Goal: Communication & Community: Answer question/provide support

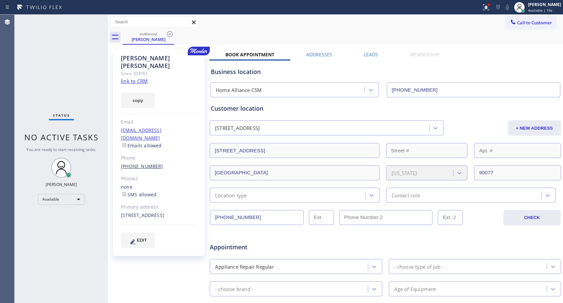
click at [132, 163] on link "[PHONE_NUMBER]" at bounding box center [142, 166] width 42 height 6
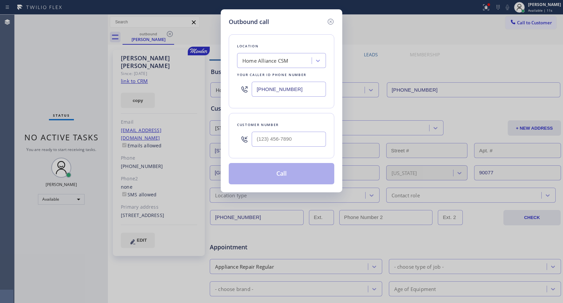
type input "[PHONE_NUMBER]"
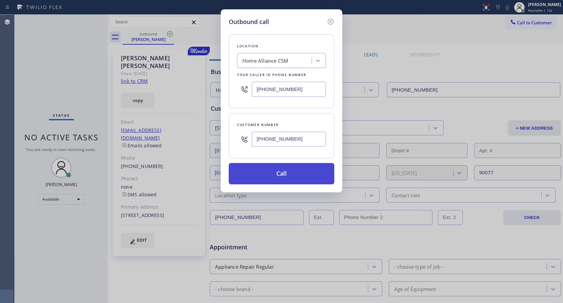
click at [291, 173] on button "Call" at bounding box center [282, 173] width 106 height 21
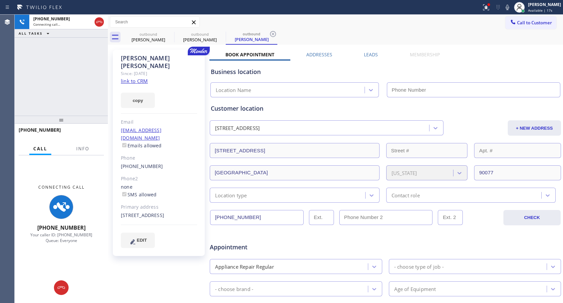
type input "[PHONE_NUMBER]"
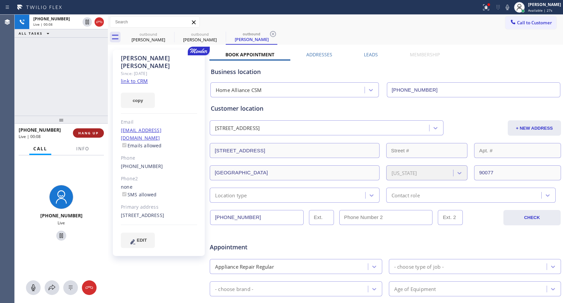
click at [92, 136] on button "HANG UP" at bounding box center [88, 132] width 31 height 9
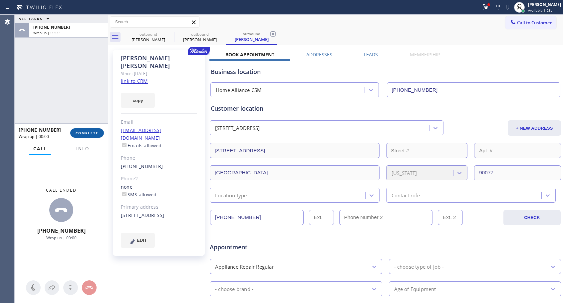
click at [92, 136] on button "COMPLETE" at bounding box center [87, 132] width 34 height 9
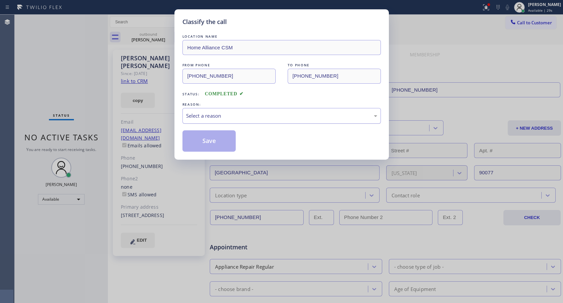
click at [260, 113] on div "Select a reason" at bounding box center [281, 116] width 191 height 8
click at [201, 141] on button "Save" at bounding box center [209, 140] width 54 height 21
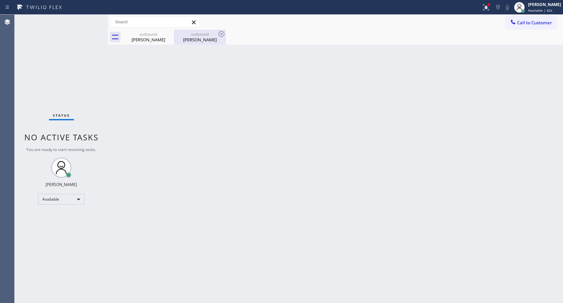
click at [205, 41] on div "[PERSON_NAME]" at bounding box center [200, 40] width 50 height 6
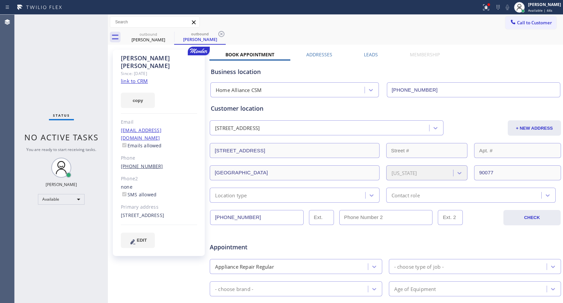
click at [151, 163] on link "[PHONE_NUMBER]" at bounding box center [142, 166] width 42 height 6
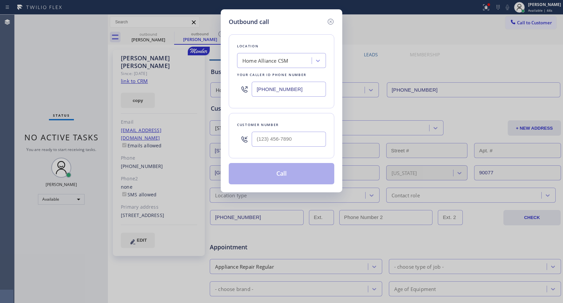
type input "[PHONE_NUMBER]"
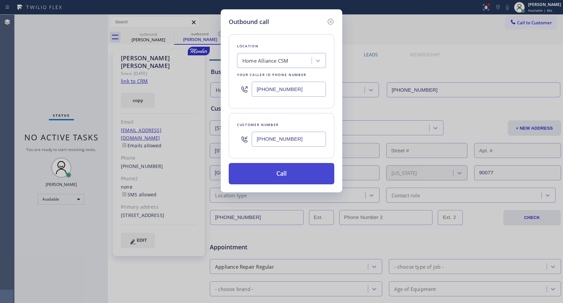
click at [284, 172] on button "Call" at bounding box center [282, 173] width 106 height 21
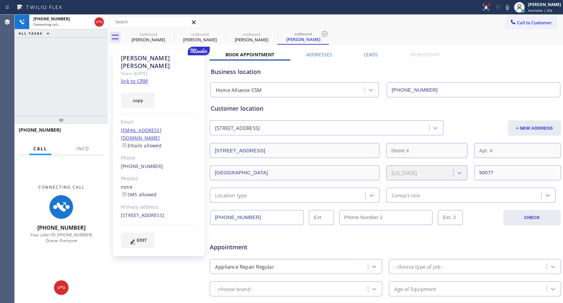
type input "[PHONE_NUMBER]"
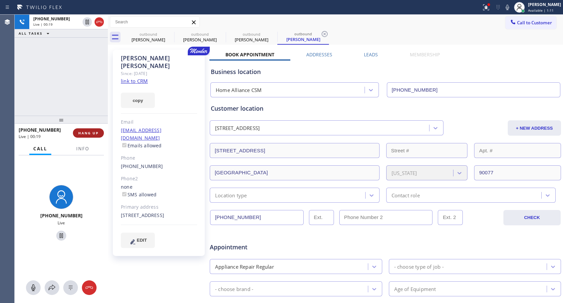
click at [94, 133] on span "HANG UP" at bounding box center [88, 133] width 20 height 5
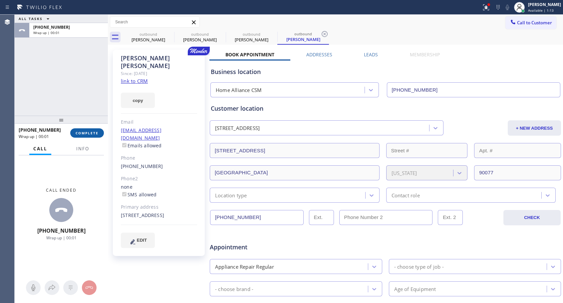
click at [95, 133] on span "COMPLETE" at bounding box center [87, 133] width 23 height 5
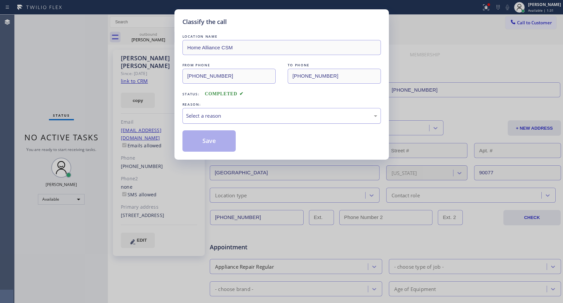
click at [228, 116] on div "Select a reason" at bounding box center [281, 116] width 191 height 8
click at [199, 140] on button "Save" at bounding box center [209, 140] width 54 height 21
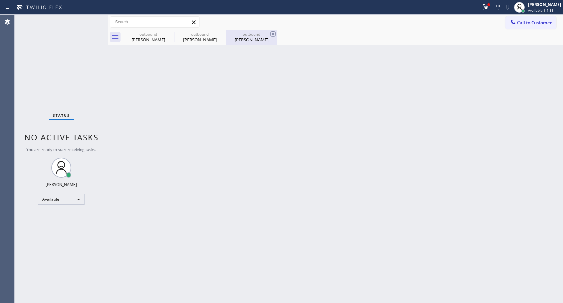
click at [259, 37] on div "[PERSON_NAME]" at bounding box center [251, 40] width 50 height 6
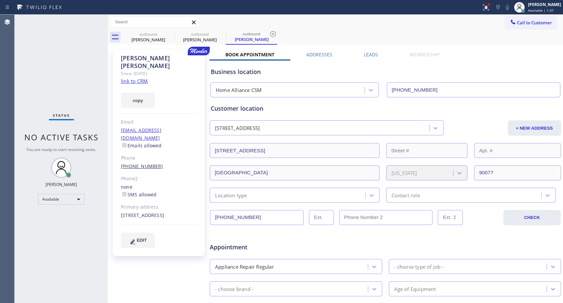
click at [142, 163] on link "[PHONE_NUMBER]" at bounding box center [142, 166] width 42 height 6
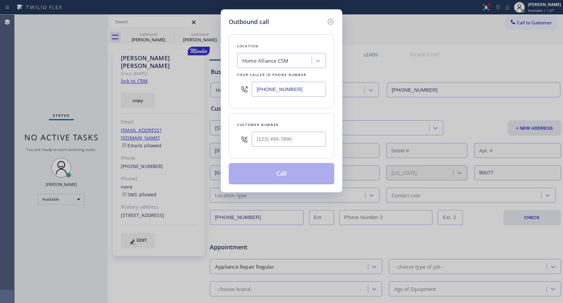
type input "[PHONE_NUMBER]"
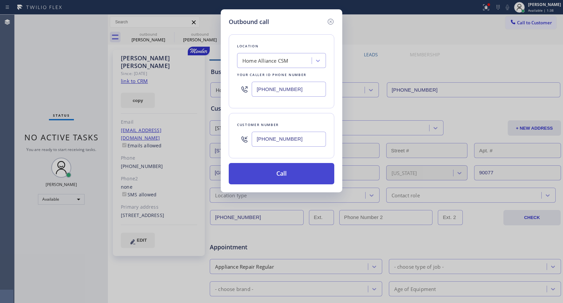
click at [281, 175] on button "Call" at bounding box center [282, 173] width 106 height 21
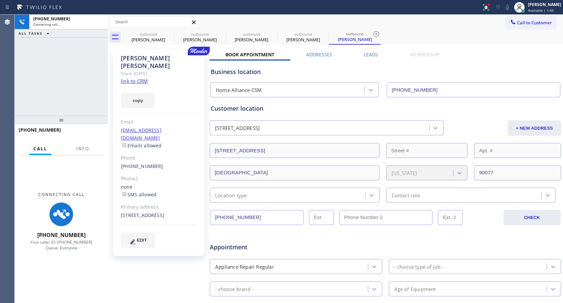
type input "[PHONE_NUMBER]"
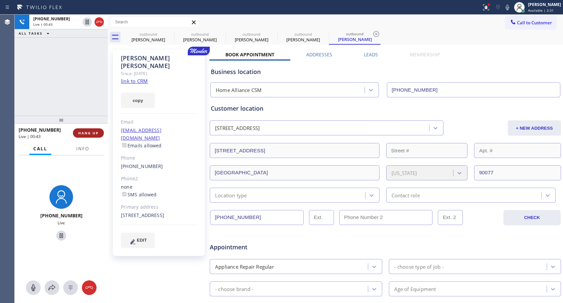
click at [96, 134] on span "HANG UP" at bounding box center [88, 133] width 20 height 5
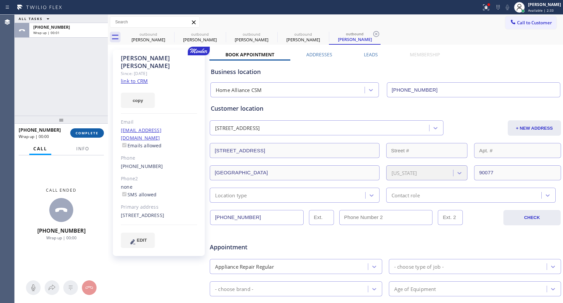
click at [96, 134] on span "COMPLETE" at bounding box center [87, 133] width 23 height 5
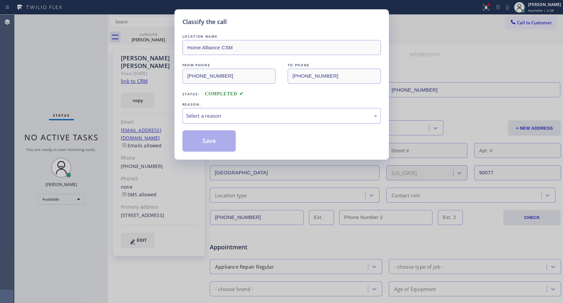
drag, startPoint x: 218, startPoint y: 111, endPoint x: 215, endPoint y: 119, distance: 8.8
click at [219, 112] on div "Select a reason" at bounding box center [281, 116] width 198 height 16
click at [198, 142] on button "Save" at bounding box center [209, 140] width 54 height 21
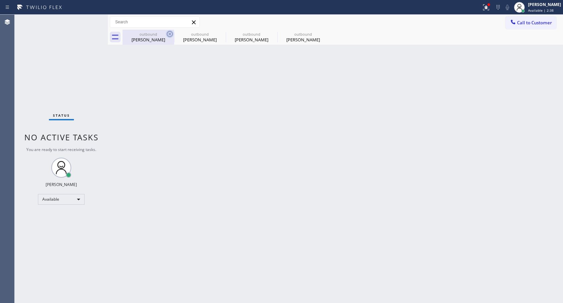
click at [170, 35] on icon at bounding box center [170, 34] width 6 height 6
click at [218, 34] on icon at bounding box center [221, 34] width 6 height 6
click at [0, 0] on icon at bounding box center [0, 0] width 0 height 0
click at [170, 34] on div at bounding box center [343, 37] width 441 height 15
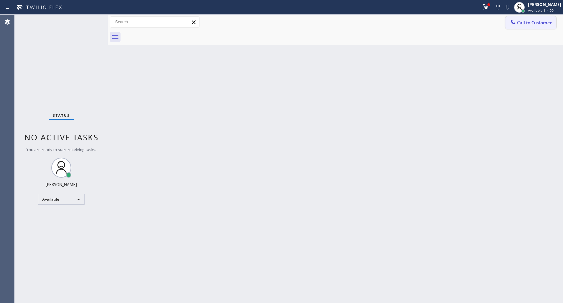
click at [528, 23] on span "Call to Customer" at bounding box center [534, 23] width 35 height 6
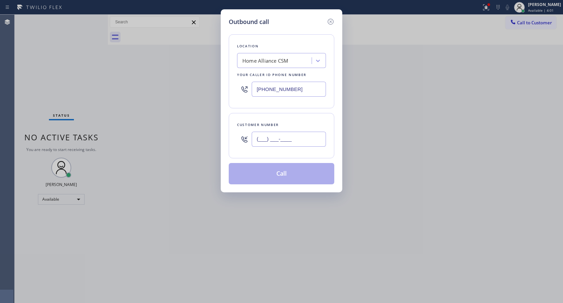
click at [301, 139] on input "(___) ___-____" at bounding box center [289, 139] width 74 height 15
paste input "973) 479-0552"
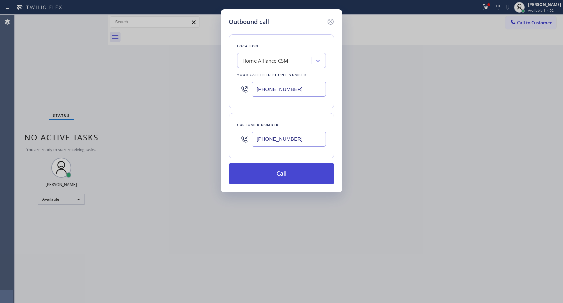
type input "[PHONE_NUMBER]"
click at [284, 176] on button "Call" at bounding box center [282, 173] width 106 height 21
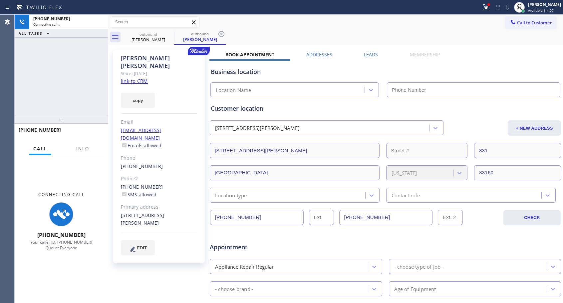
type input "[PHONE_NUMBER]"
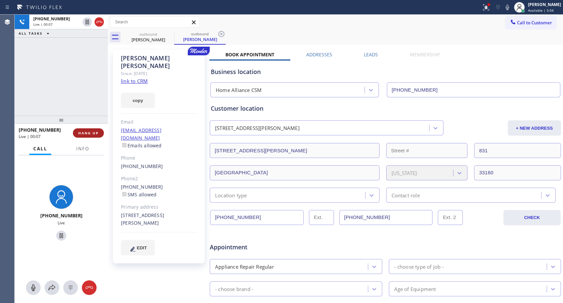
click at [96, 132] on span "HANG UP" at bounding box center [88, 133] width 20 height 5
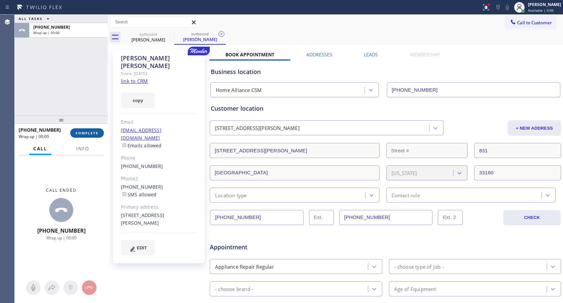
click at [97, 131] on span "COMPLETE" at bounding box center [87, 133] width 23 height 5
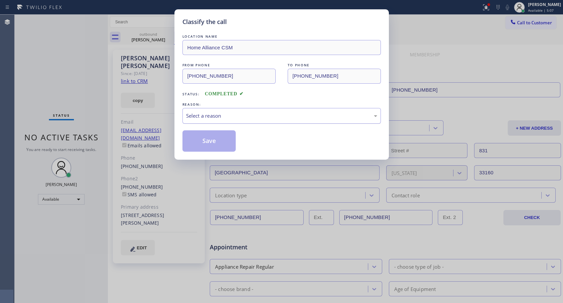
click at [225, 116] on div "Select a reason" at bounding box center [281, 116] width 191 height 8
click at [214, 140] on button "Save" at bounding box center [209, 140] width 54 height 21
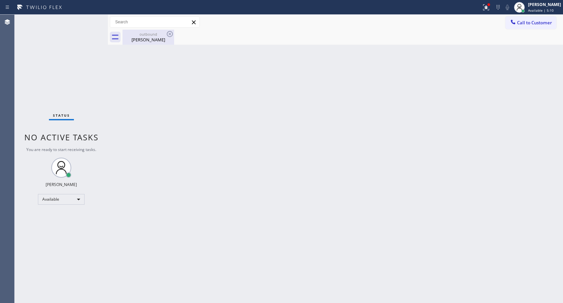
click at [147, 34] on div "outbound" at bounding box center [148, 34] width 50 height 5
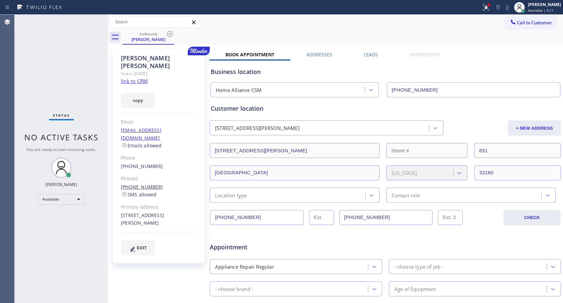
click at [134, 183] on link "[PHONE_NUMBER]" at bounding box center [142, 186] width 42 height 6
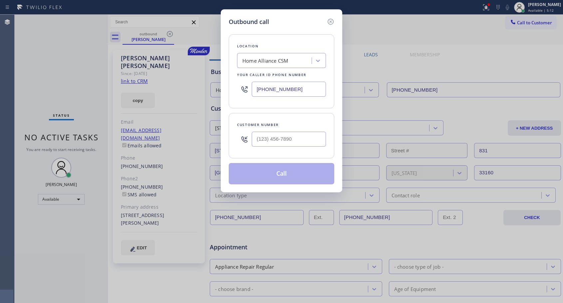
type input "[PHONE_NUMBER]"
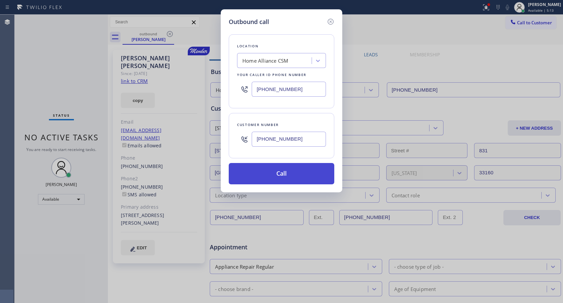
click at [292, 171] on button "Call" at bounding box center [282, 173] width 106 height 21
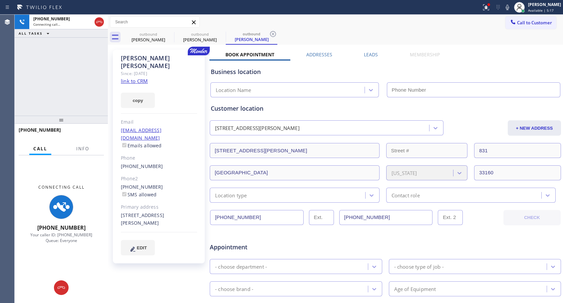
type input "[PHONE_NUMBER]"
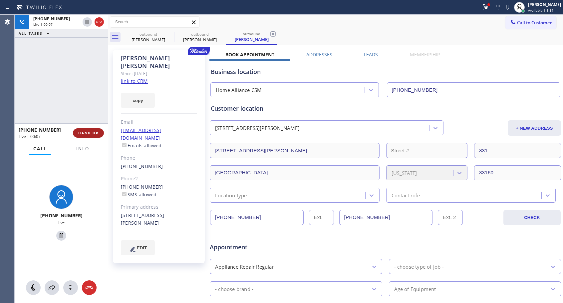
click at [95, 131] on span "HANG UP" at bounding box center [88, 133] width 20 height 5
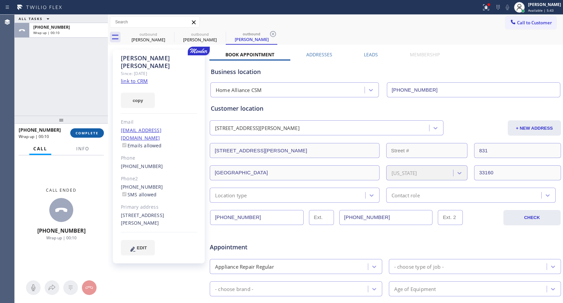
click at [96, 132] on span "COMPLETE" at bounding box center [87, 133] width 23 height 5
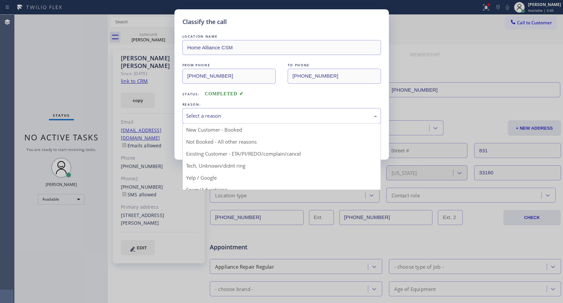
click at [255, 114] on div "Select a reason" at bounding box center [281, 116] width 191 height 8
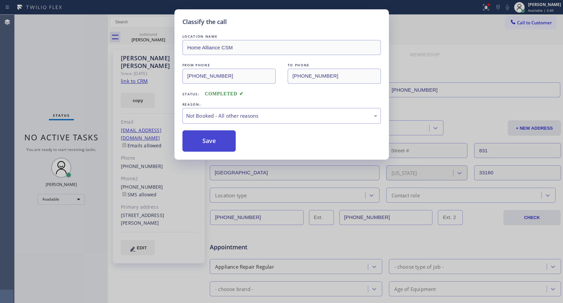
click at [211, 143] on button "Save" at bounding box center [209, 140] width 54 height 21
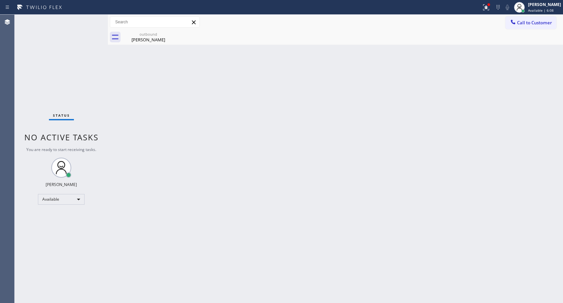
click at [156, 42] on div "[PERSON_NAME]" at bounding box center [148, 40] width 50 height 6
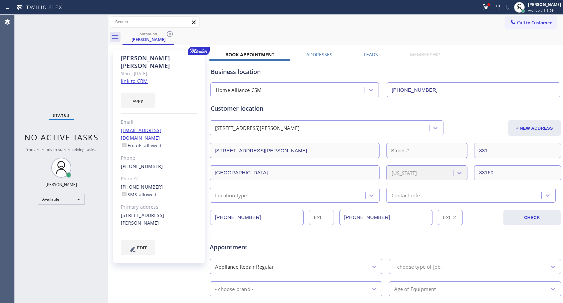
click at [149, 183] on link "[PHONE_NUMBER]" at bounding box center [142, 186] width 42 height 6
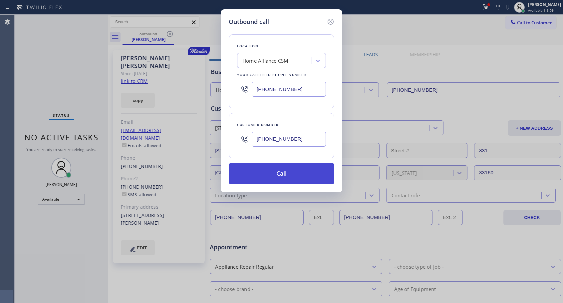
click at [289, 171] on button "Call" at bounding box center [282, 173] width 106 height 21
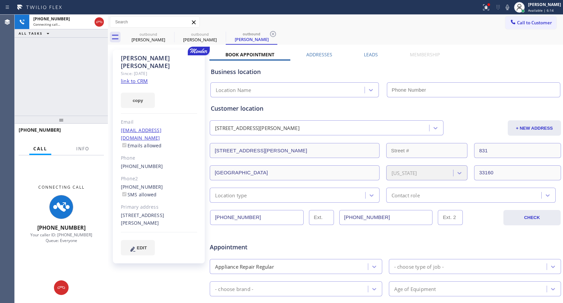
type input "[PHONE_NUMBER]"
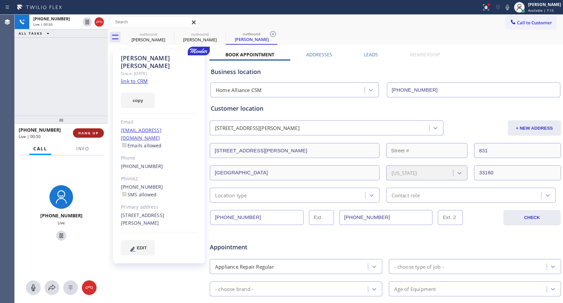
click at [78, 133] on button "HANG UP" at bounding box center [88, 132] width 31 height 9
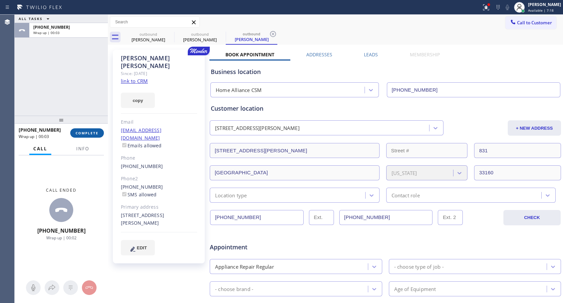
click at [85, 135] on span "COMPLETE" at bounding box center [87, 133] width 23 height 5
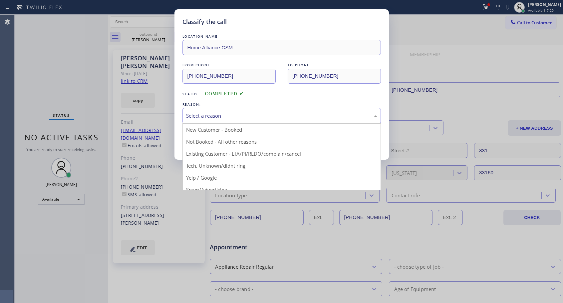
click at [226, 118] on div "Select a reason" at bounding box center [281, 116] width 191 height 8
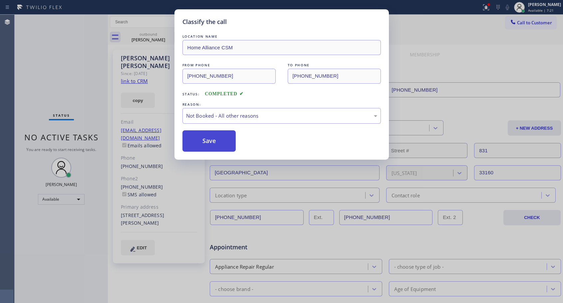
click at [207, 144] on button "Save" at bounding box center [209, 140] width 54 height 21
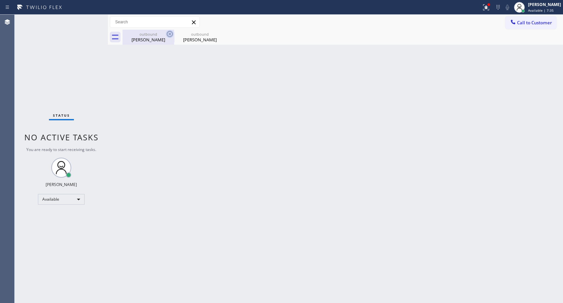
click at [171, 33] on icon at bounding box center [170, 34] width 8 height 8
click at [0, 0] on icon at bounding box center [0, 0] width 0 height 0
click at [171, 33] on div "outbound [PERSON_NAME] outbound [PERSON_NAME]" at bounding box center [343, 37] width 441 height 15
click at [171, 33] on div at bounding box center [343, 37] width 441 height 15
click at [532, 22] on span "Call to Customer" at bounding box center [534, 23] width 35 height 6
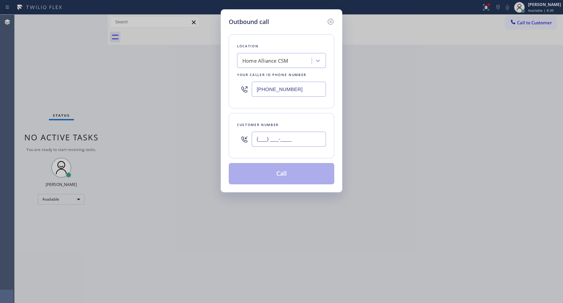
click at [313, 144] on input "(___) ___-____" at bounding box center [289, 139] width 74 height 15
paste input "615) 498-7548"
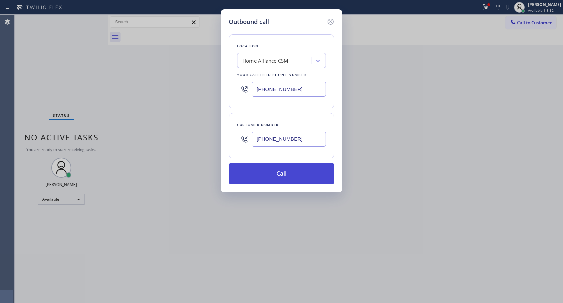
type input "[PHONE_NUMBER]"
click at [272, 172] on button "Call" at bounding box center [282, 173] width 106 height 21
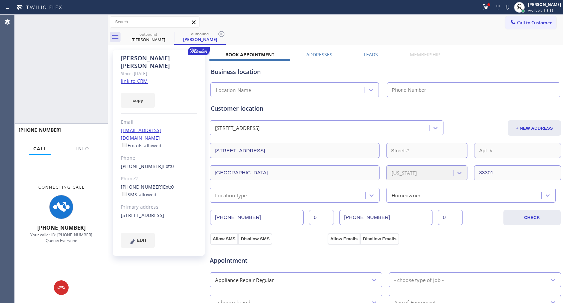
type input "[PHONE_NUMBER]"
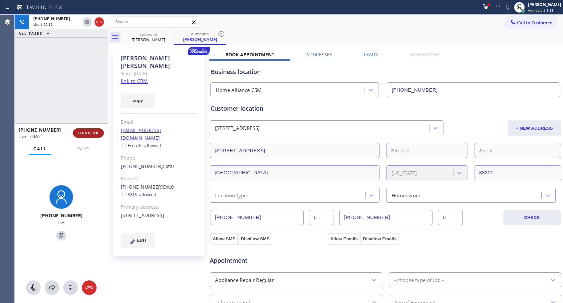
click at [86, 133] on span "HANG UP" at bounding box center [88, 133] width 20 height 5
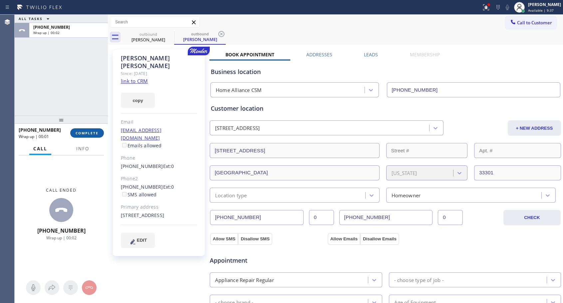
click at [86, 133] on span "COMPLETE" at bounding box center [87, 133] width 23 height 5
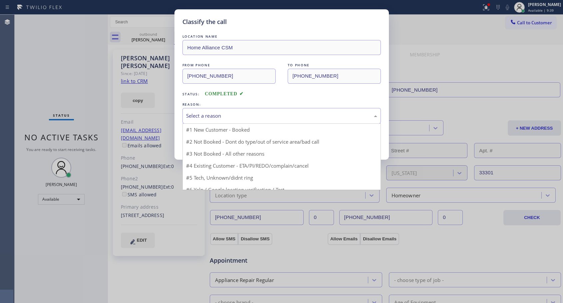
click at [203, 119] on div "Select a reason" at bounding box center [281, 116] width 191 height 8
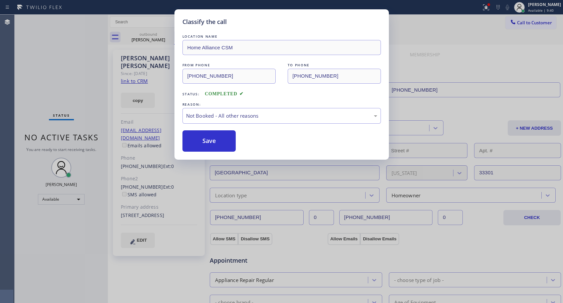
drag, startPoint x: 192, startPoint y: 141, endPoint x: 244, endPoint y: 45, distance: 109.1
click at [192, 141] on button "Save" at bounding box center [209, 140] width 54 height 21
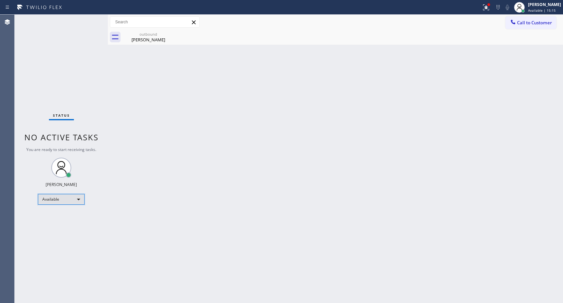
click at [71, 200] on div "Available" at bounding box center [61, 199] width 47 height 11
click at [62, 224] on li "Unavailable" at bounding box center [60, 225] width 45 height 8
click at [52, 203] on div "Unavailable" at bounding box center [61, 202] width 47 height 11
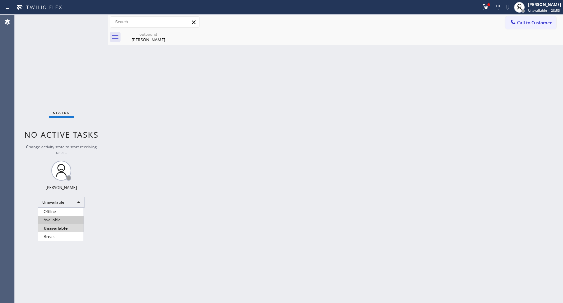
click at [54, 218] on li "Available" at bounding box center [60, 220] width 45 height 8
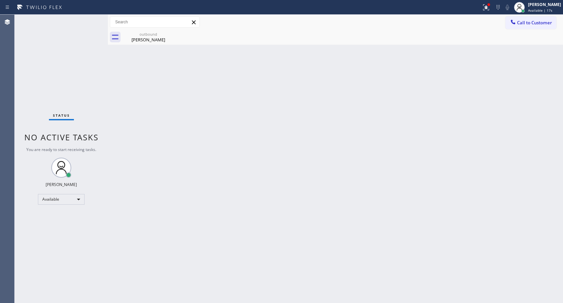
drag, startPoint x: 524, startPoint y: 24, endPoint x: 281, endPoint y: 127, distance: 264.0
click at [524, 24] on span "Call to Customer" at bounding box center [534, 23] width 35 height 6
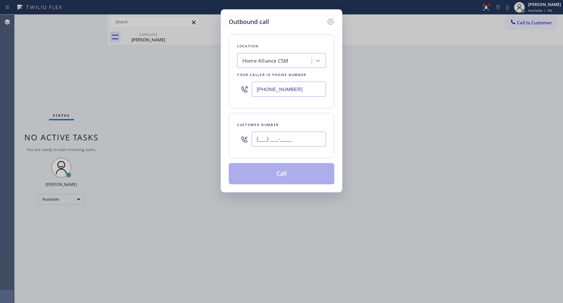
click at [278, 135] on input "(___) ___-____" at bounding box center [289, 139] width 74 height 15
paste input "323) 388-8467"
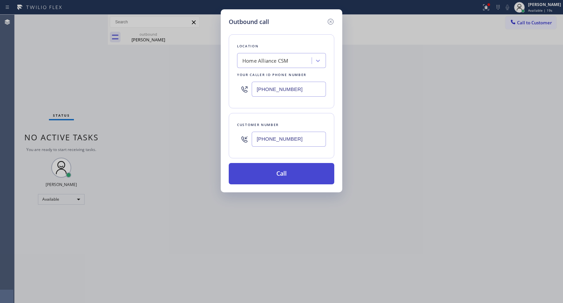
type input "[PHONE_NUMBER]"
click at [281, 173] on button "Call" at bounding box center [282, 173] width 106 height 21
click at [272, 173] on button "Call" at bounding box center [282, 173] width 106 height 21
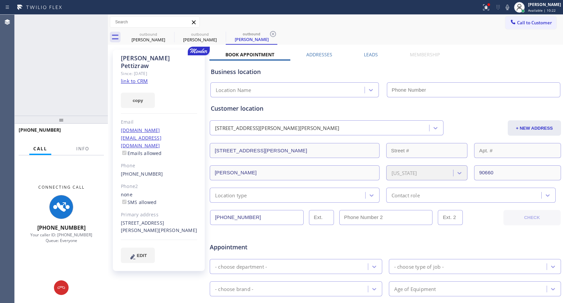
type input "[PHONE_NUMBER]"
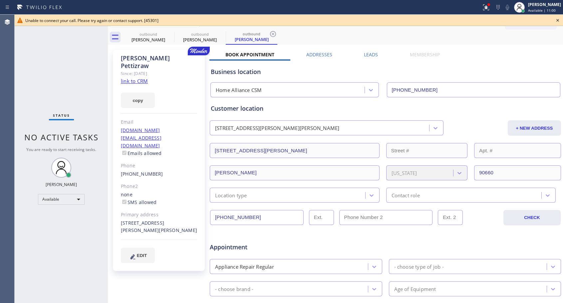
click at [557, 21] on icon at bounding box center [557, 20] width 3 height 3
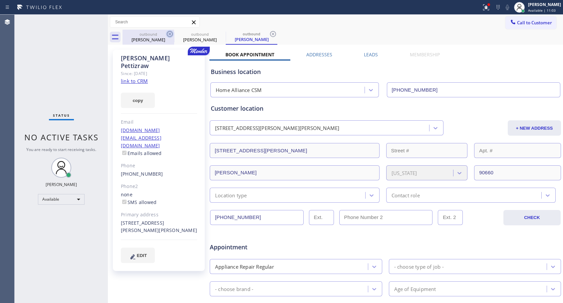
click at [170, 35] on icon at bounding box center [170, 34] width 8 height 8
click at [0, 0] on icon at bounding box center [0, 0] width 0 height 0
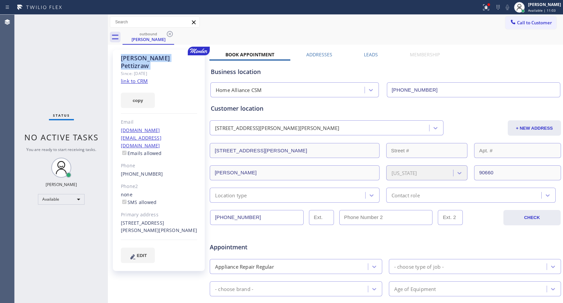
click at [170, 35] on icon at bounding box center [170, 34] width 8 height 8
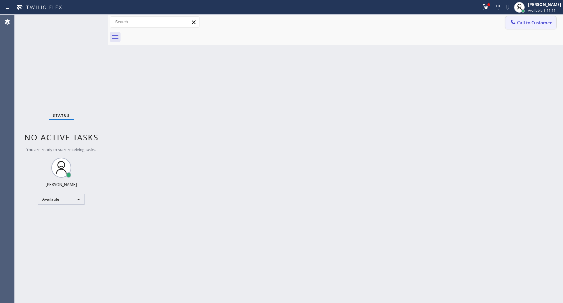
click at [515, 22] on icon at bounding box center [513, 22] width 7 height 7
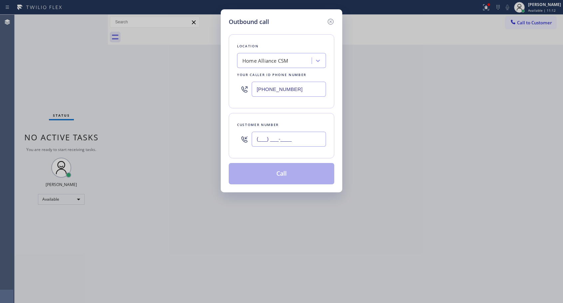
click at [284, 139] on input "(___) ___-____" at bounding box center [289, 139] width 74 height 15
paste input "323) 388-8467"
type input "[PHONE_NUMBER]"
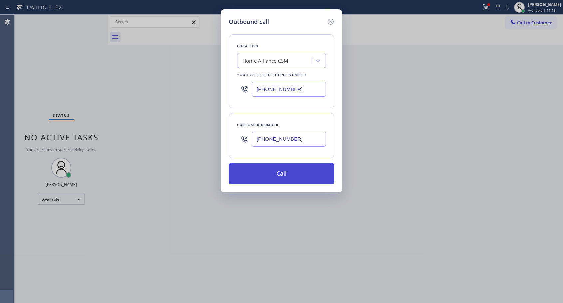
click at [271, 177] on button "Call" at bounding box center [282, 173] width 106 height 21
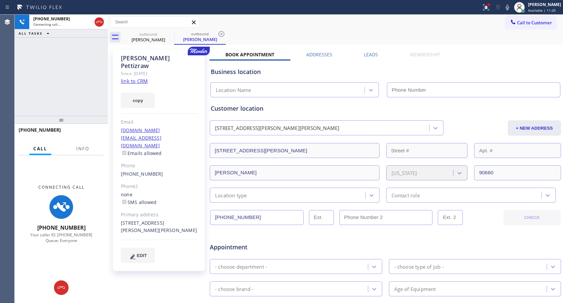
type input "[PHONE_NUMBER]"
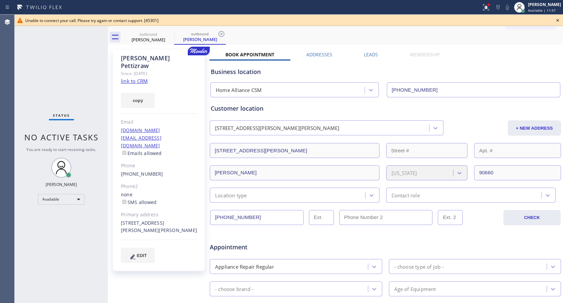
click at [556, 20] on icon at bounding box center [558, 20] width 8 height 8
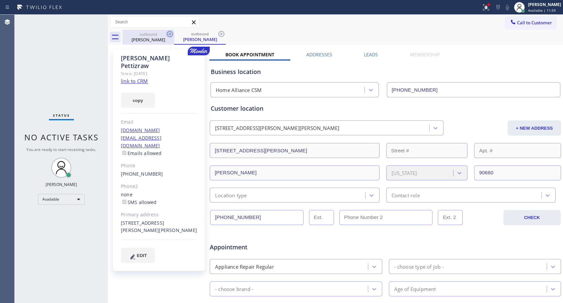
click at [169, 34] on icon at bounding box center [170, 34] width 6 height 6
click at [174, 34] on div "outbound [PERSON_NAME]" at bounding box center [200, 37] width 52 height 15
click at [522, 24] on span "Call to Customer" at bounding box center [534, 23] width 35 height 6
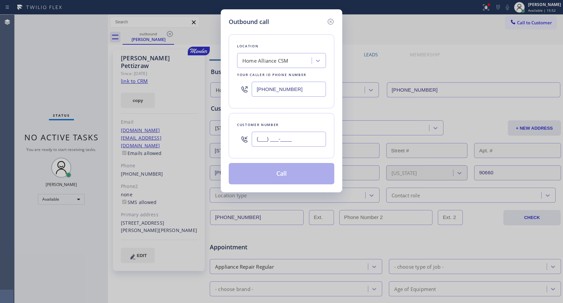
click at [264, 138] on input "(___) ___-____" at bounding box center [289, 139] width 74 height 15
paste input "310) 666-7099"
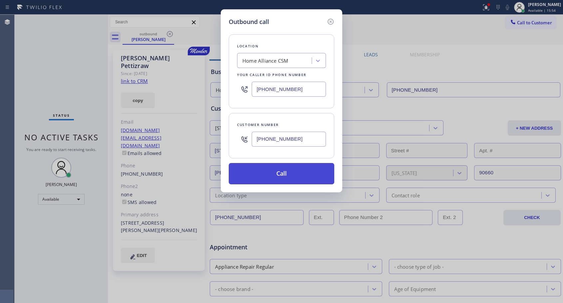
type input "[PHONE_NUMBER]"
click at [277, 176] on button "Call" at bounding box center [282, 173] width 106 height 21
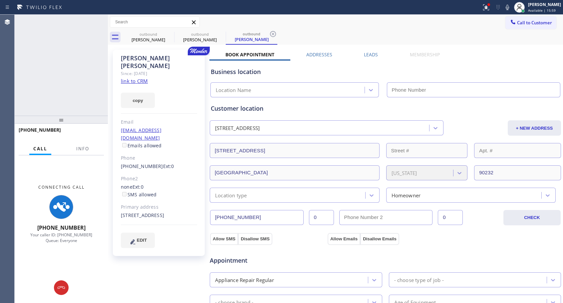
type input "[PHONE_NUMBER]"
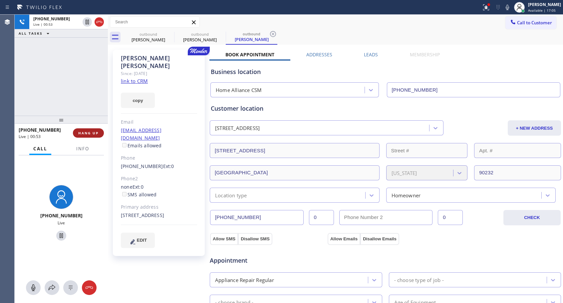
click at [93, 132] on span "HANG UP" at bounding box center [88, 133] width 20 height 5
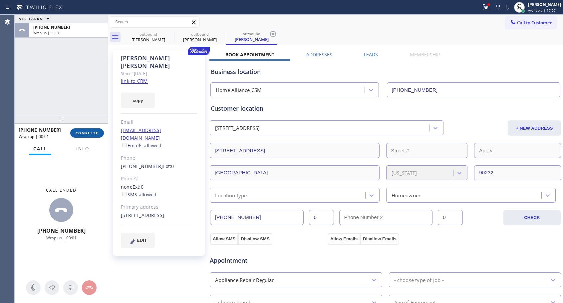
click at [93, 132] on span "COMPLETE" at bounding box center [87, 133] width 23 height 5
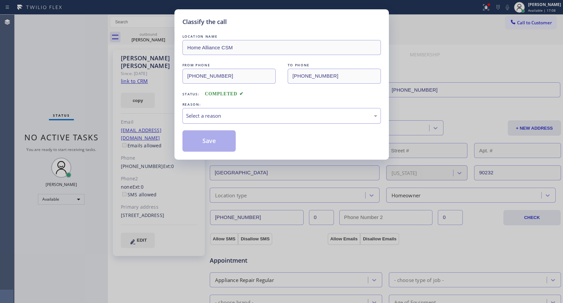
click at [272, 115] on div "Select a reason" at bounding box center [281, 116] width 191 height 8
click at [224, 138] on button "Save" at bounding box center [209, 140] width 54 height 21
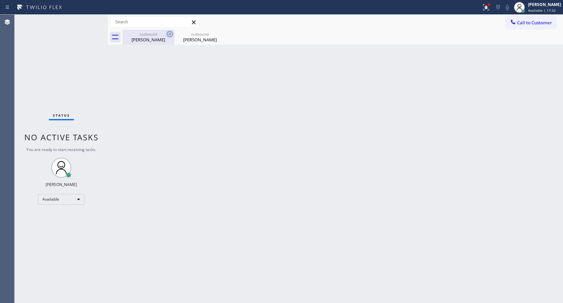
click at [167, 34] on icon at bounding box center [170, 34] width 8 height 8
click at [0, 0] on icon at bounding box center [0, 0] width 0 height 0
click at [167, 34] on div "outbound [PERSON_NAME] outbound [PERSON_NAME]" at bounding box center [343, 37] width 441 height 15
drag, startPoint x: 528, startPoint y: 26, endPoint x: 317, endPoint y: 104, distance: 225.7
click at [526, 27] on button "Call to Customer" at bounding box center [530, 22] width 51 height 13
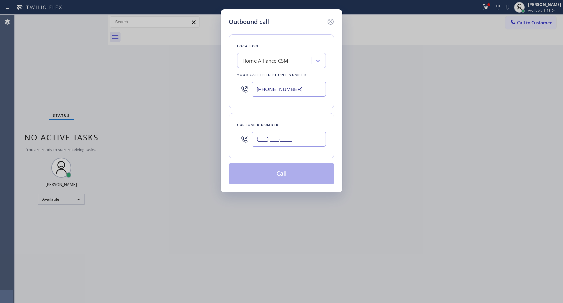
click at [280, 135] on input "(___) ___-____" at bounding box center [289, 139] width 74 height 15
paste input "818) 808-9036"
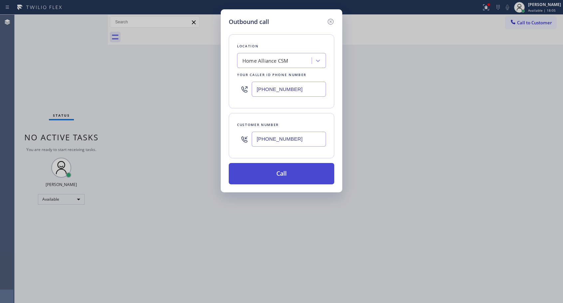
type input "[PHONE_NUMBER]"
drag, startPoint x: 285, startPoint y: 175, endPoint x: 299, endPoint y: 3, distance: 172.7
click at [285, 175] on button "Call" at bounding box center [282, 173] width 106 height 21
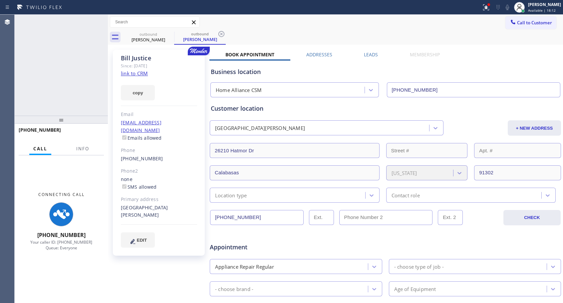
type input "[PHONE_NUMBER]"
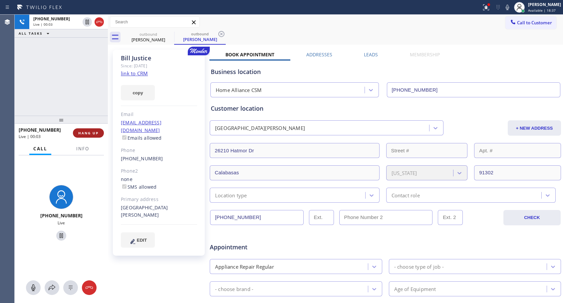
click at [96, 133] on span "HANG UP" at bounding box center [88, 133] width 20 height 5
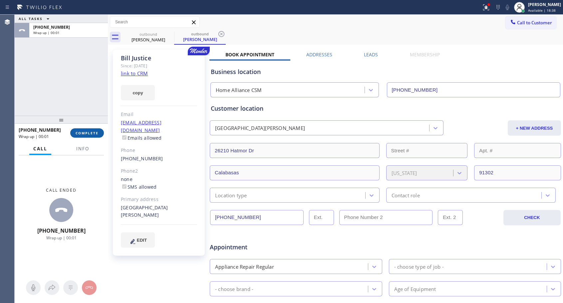
click at [96, 133] on span "COMPLETE" at bounding box center [87, 133] width 23 height 5
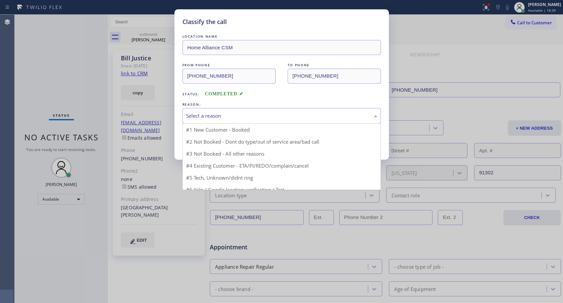
click at [203, 118] on div "Select a reason" at bounding box center [281, 116] width 191 height 8
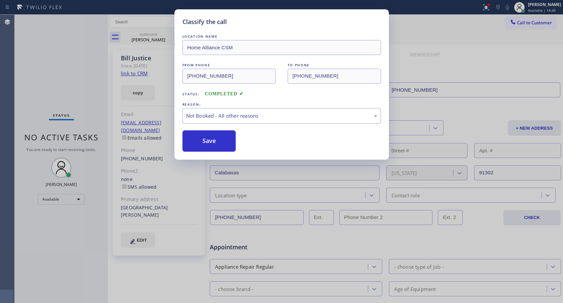
click at [198, 139] on button "Save" at bounding box center [209, 140] width 54 height 21
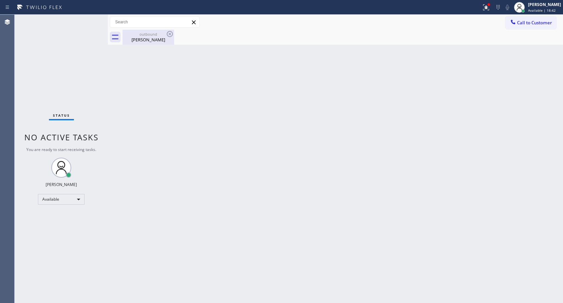
click at [138, 36] on div "outbound" at bounding box center [148, 34] width 50 height 5
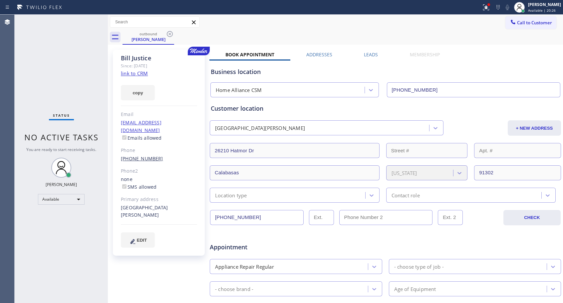
click at [143, 155] on link "[PHONE_NUMBER]" at bounding box center [142, 158] width 42 height 6
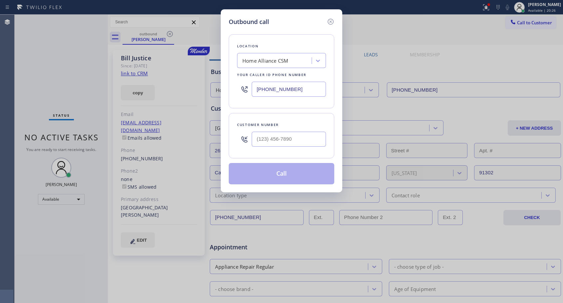
type input "[PHONE_NUMBER]"
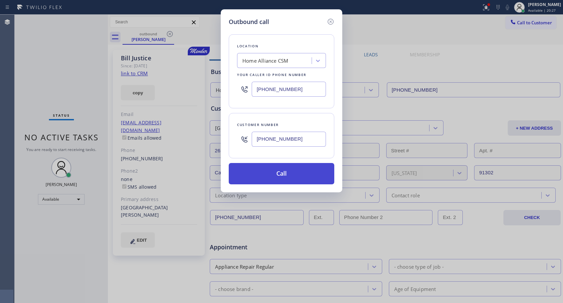
click at [271, 176] on button "Call" at bounding box center [282, 173] width 106 height 21
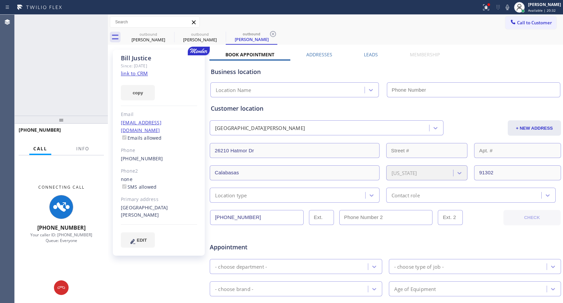
type input "[PHONE_NUMBER]"
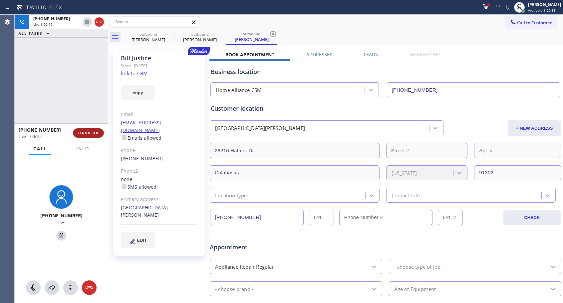
click at [99, 135] on button "HANG UP" at bounding box center [88, 132] width 31 height 9
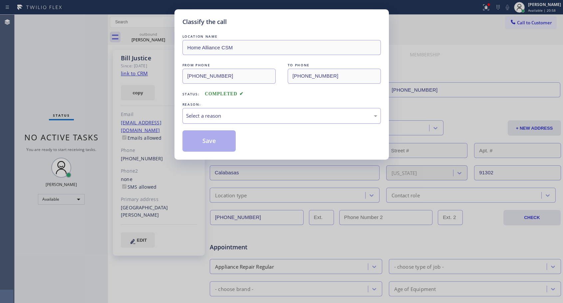
click at [289, 120] on div "Select a reason" at bounding box center [281, 116] width 198 height 16
click at [230, 139] on button "Save" at bounding box center [209, 140] width 54 height 21
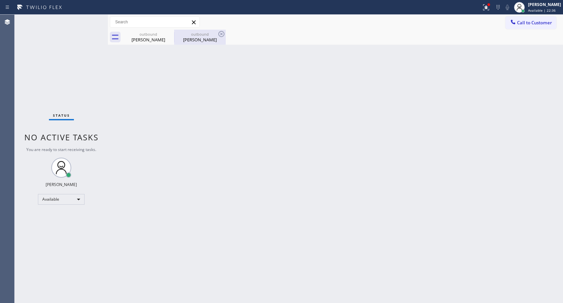
click at [191, 36] on div "outbound" at bounding box center [200, 34] width 50 height 5
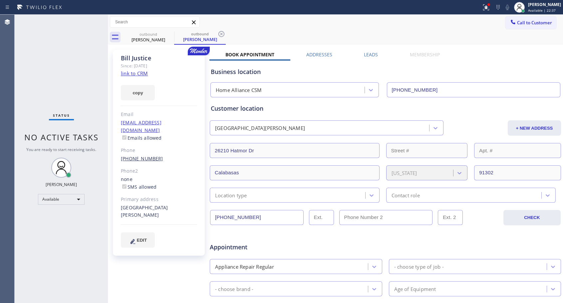
click at [143, 155] on link "[PHONE_NUMBER]" at bounding box center [142, 158] width 42 height 6
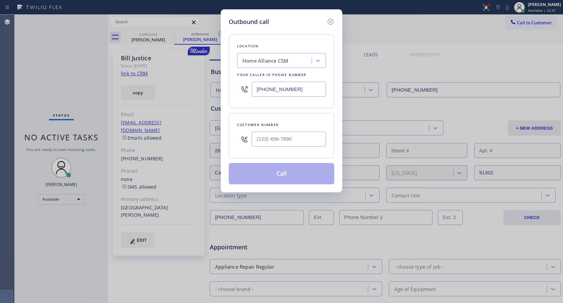
type input "[PHONE_NUMBER]"
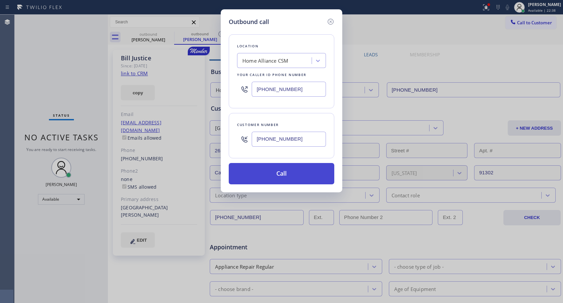
click at [281, 180] on button "Call" at bounding box center [282, 173] width 106 height 21
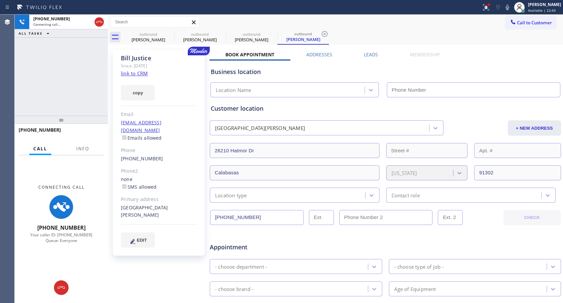
type input "[PHONE_NUMBER]"
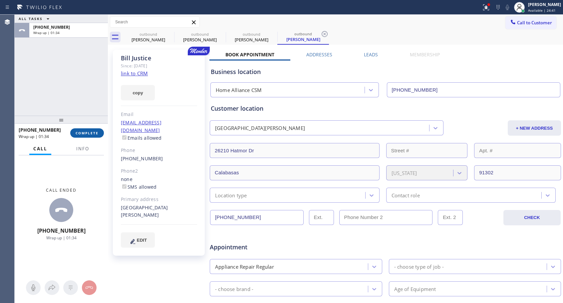
click at [83, 132] on span "COMPLETE" at bounding box center [87, 133] width 23 height 5
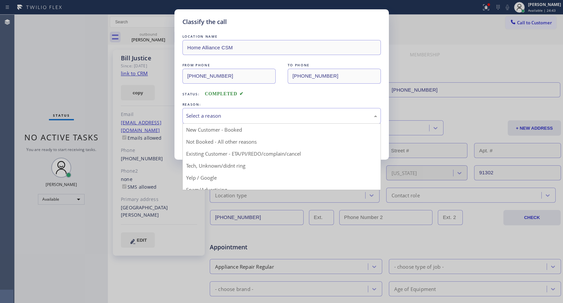
click at [212, 115] on div "Select a reason" at bounding box center [281, 116] width 191 height 8
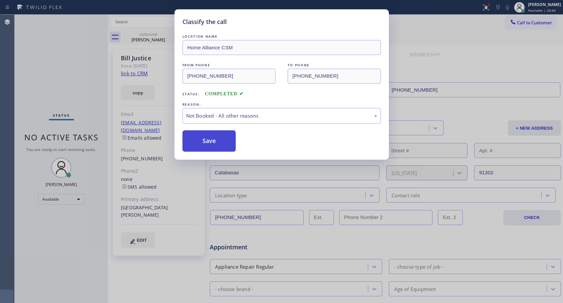
click at [196, 136] on button "Save" at bounding box center [209, 140] width 54 height 21
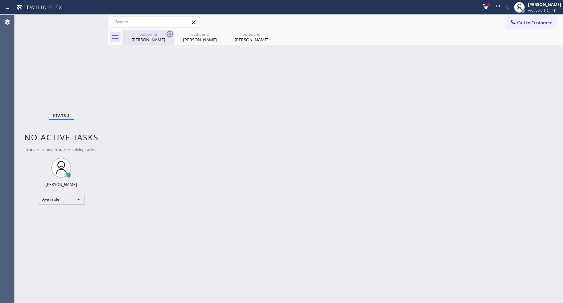
click at [169, 35] on icon at bounding box center [170, 34] width 6 height 6
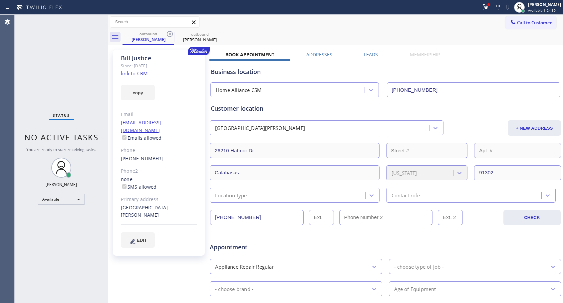
click at [169, 35] on icon at bounding box center [170, 34] width 6 height 6
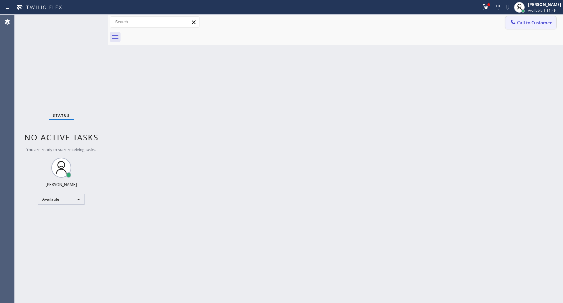
drag, startPoint x: 526, startPoint y: 23, endPoint x: 442, endPoint y: 44, distance: 87.0
click at [526, 23] on span "Call to Customer" at bounding box center [534, 23] width 35 height 6
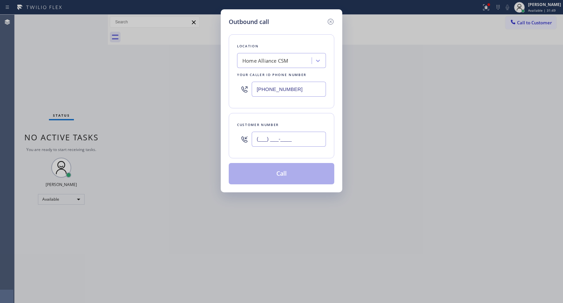
click at [255, 136] on input "(___) ___-____" at bounding box center [289, 139] width 74 height 15
paste input "310) 291-1077"
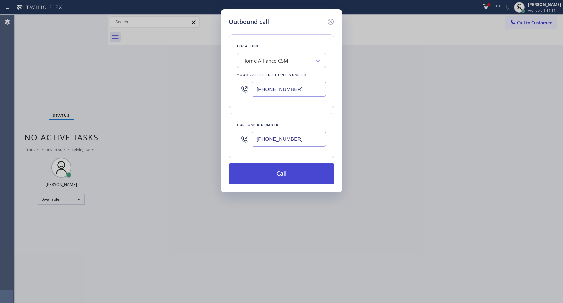
type input "[PHONE_NUMBER]"
click at [286, 175] on button "Call" at bounding box center [282, 173] width 106 height 21
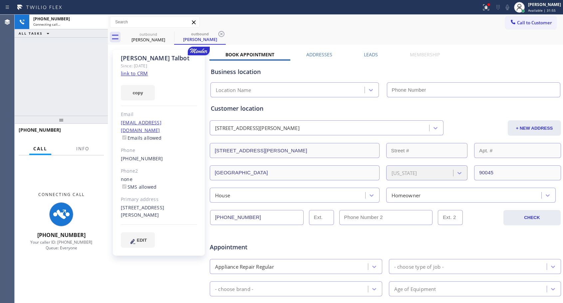
type input "[PHONE_NUMBER]"
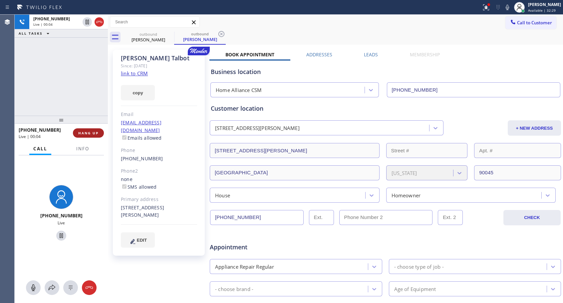
click at [93, 135] on span "HANG UP" at bounding box center [88, 133] width 20 height 5
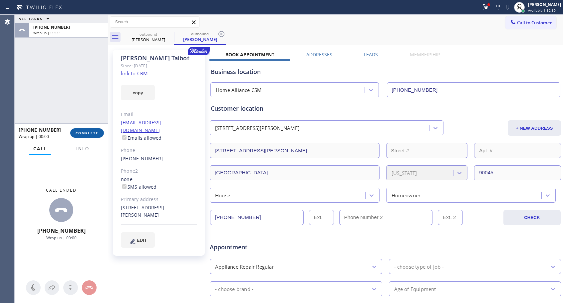
click at [93, 135] on span "COMPLETE" at bounding box center [87, 133] width 23 height 5
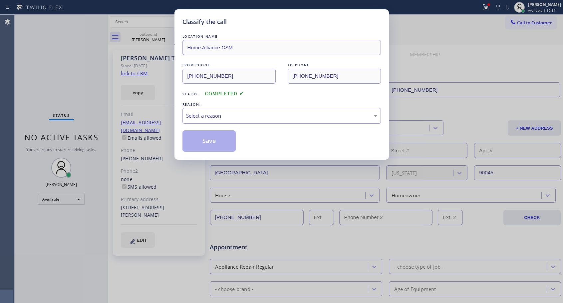
click at [233, 117] on div "Select a reason" at bounding box center [281, 116] width 191 height 8
click at [221, 141] on button "Save" at bounding box center [209, 140] width 54 height 21
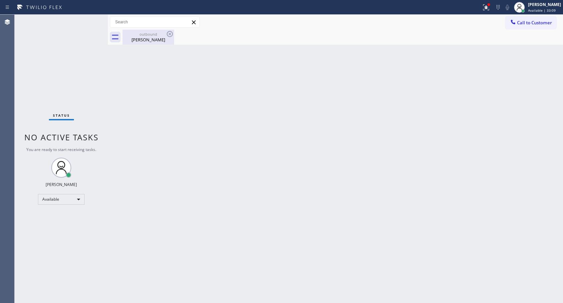
click at [156, 41] on div "[PERSON_NAME]" at bounding box center [148, 40] width 50 height 6
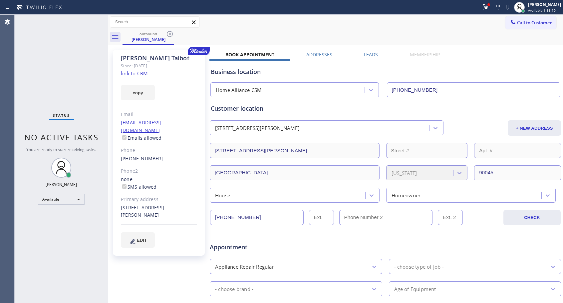
click at [137, 155] on link "[PHONE_NUMBER]" at bounding box center [142, 158] width 42 height 6
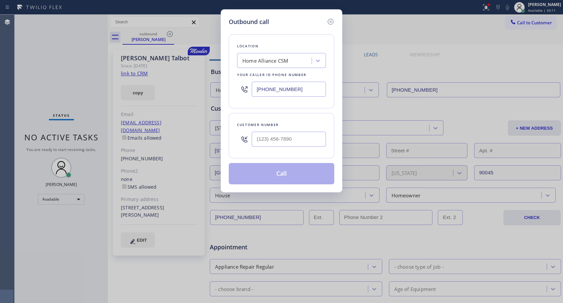
type input "[PHONE_NUMBER]"
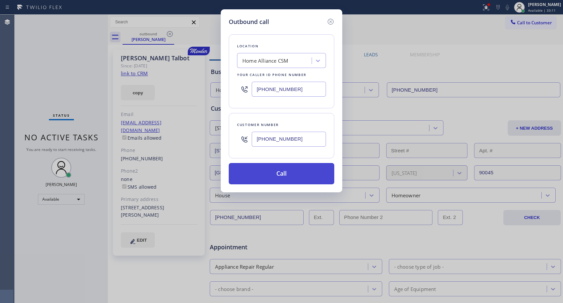
click at [284, 178] on button "Call" at bounding box center [282, 173] width 106 height 21
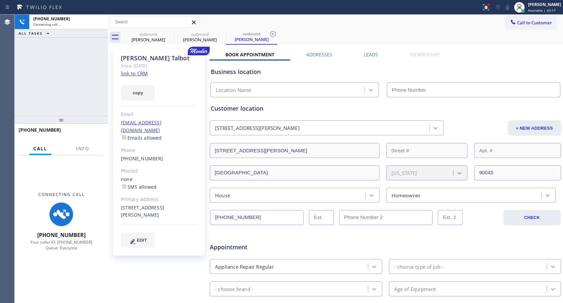
type input "[PHONE_NUMBER]"
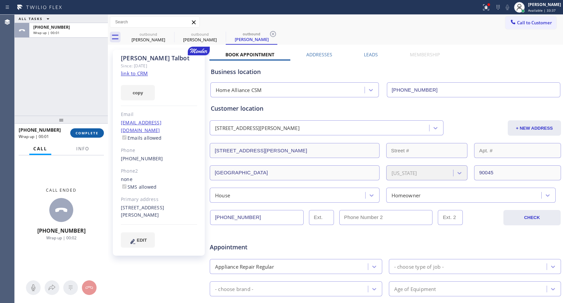
click at [87, 135] on button "COMPLETE" at bounding box center [87, 132] width 34 height 9
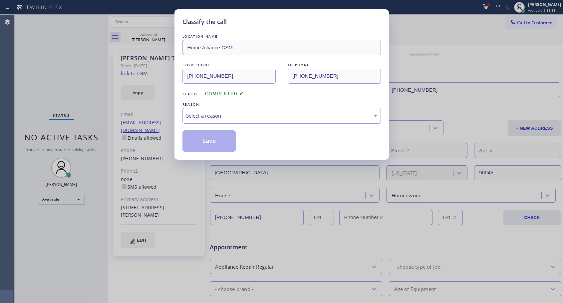
click at [224, 121] on div "Select a reason" at bounding box center [281, 116] width 198 height 16
click at [208, 142] on button "Save" at bounding box center [209, 140] width 54 height 21
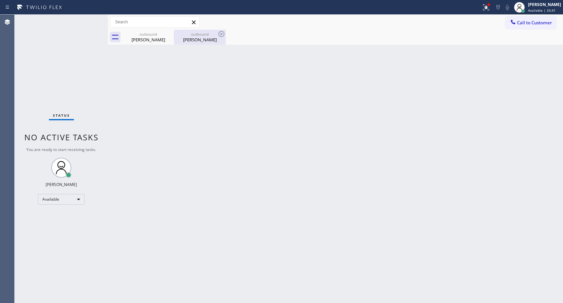
click at [203, 41] on div "[PERSON_NAME]" at bounding box center [200, 40] width 50 height 6
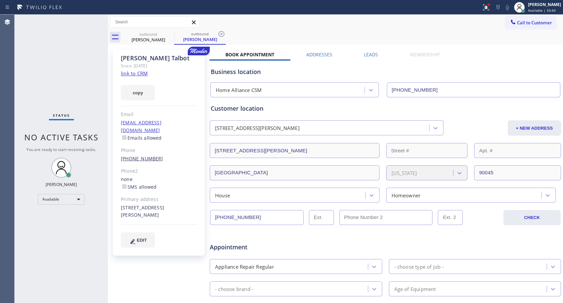
click at [147, 155] on link "[PHONE_NUMBER]" at bounding box center [142, 158] width 42 height 6
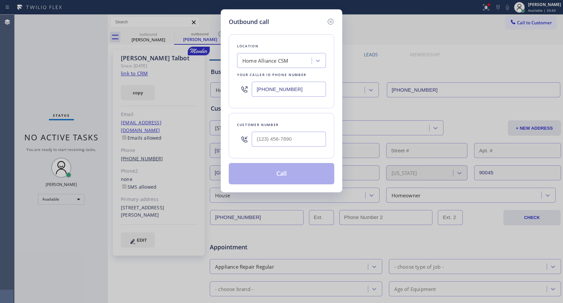
type input "[PHONE_NUMBER]"
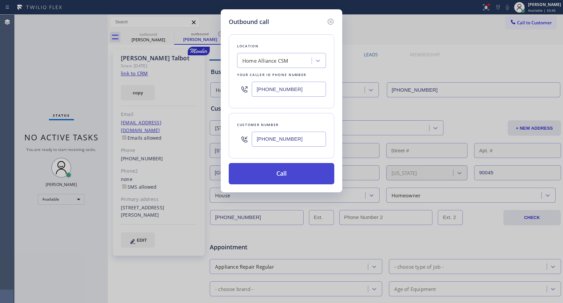
click at [299, 177] on button "Call" at bounding box center [282, 173] width 106 height 21
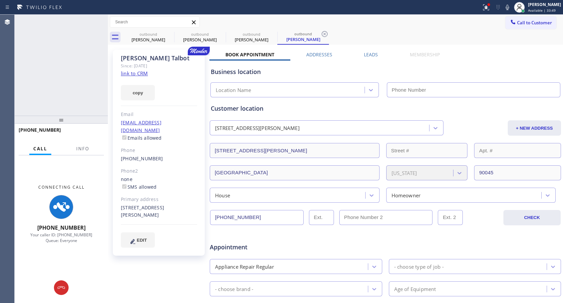
type input "[PHONE_NUMBER]"
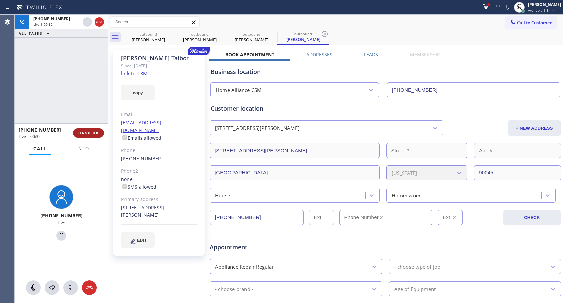
click at [92, 132] on span "HANG UP" at bounding box center [88, 133] width 20 height 5
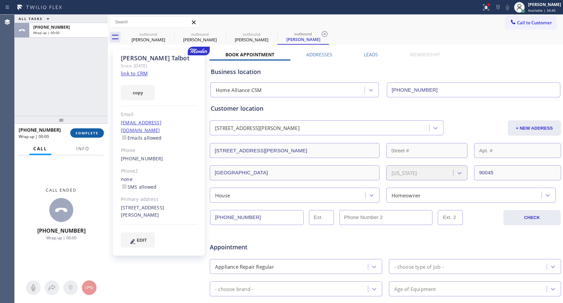
click at [92, 132] on span "COMPLETE" at bounding box center [87, 133] width 23 height 5
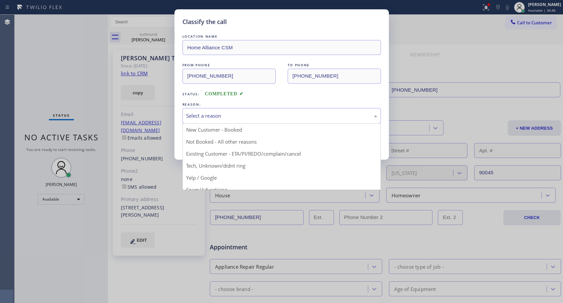
click at [242, 116] on div "Select a reason" at bounding box center [281, 116] width 191 height 8
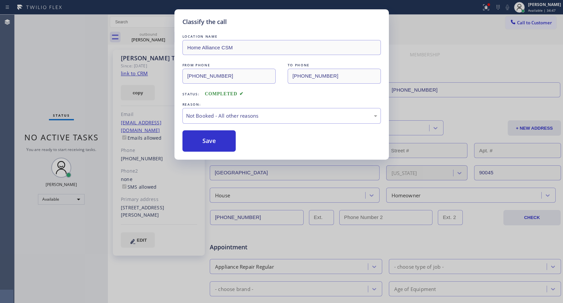
click at [210, 140] on button "Save" at bounding box center [209, 140] width 54 height 21
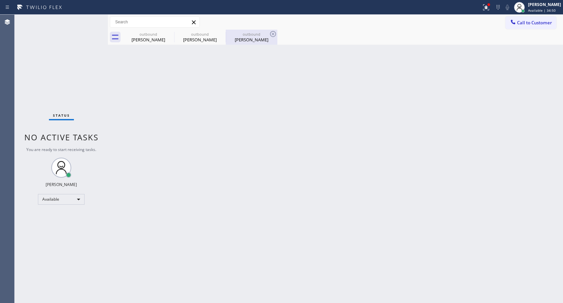
click at [247, 38] on div "[PERSON_NAME]" at bounding box center [251, 40] width 50 height 6
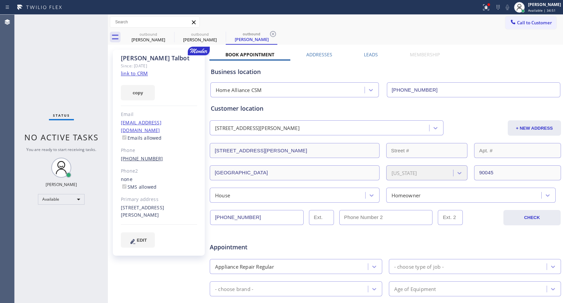
click at [145, 155] on link "[PHONE_NUMBER]" at bounding box center [142, 158] width 42 height 6
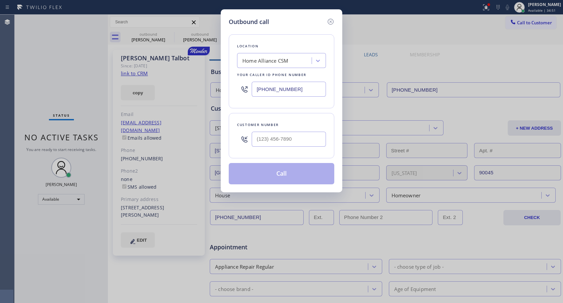
type input "[PHONE_NUMBER]"
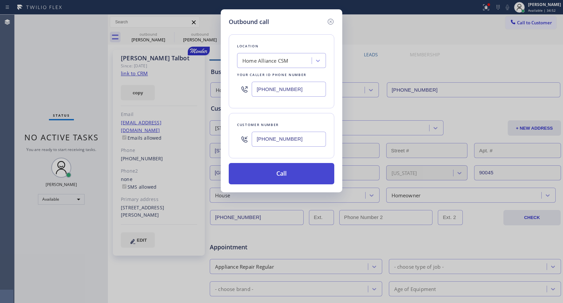
click at [268, 172] on button "Call" at bounding box center [282, 173] width 106 height 21
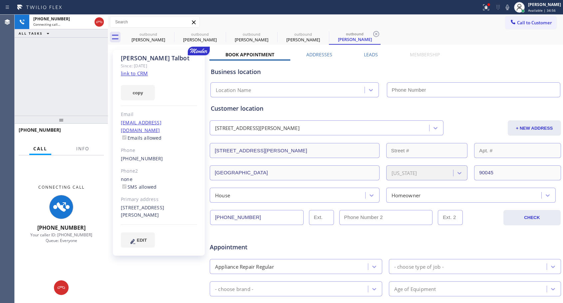
type input "[PHONE_NUMBER]"
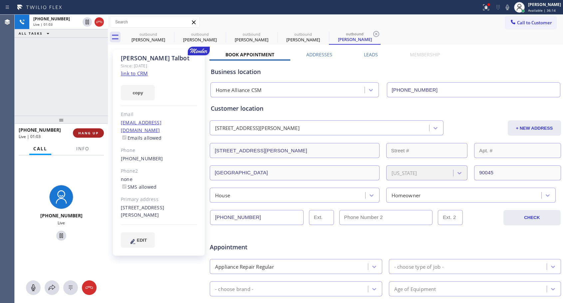
click at [102, 131] on button "HANG UP" at bounding box center [88, 132] width 31 height 9
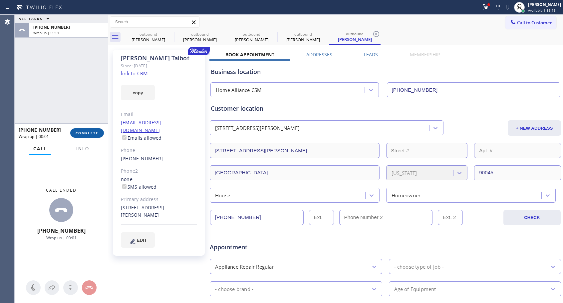
click at [102, 131] on button "COMPLETE" at bounding box center [87, 132] width 34 height 9
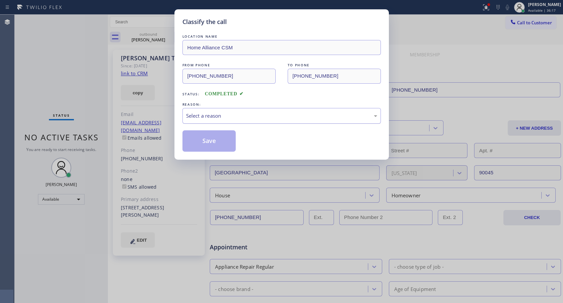
click at [238, 112] on div "Select a reason" at bounding box center [281, 116] width 191 height 8
click at [208, 141] on button "Save" at bounding box center [209, 140] width 54 height 21
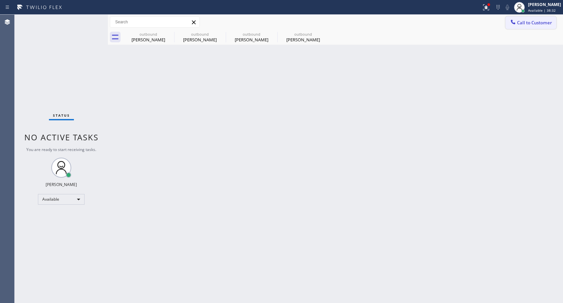
click at [529, 22] on span "Call to Customer" at bounding box center [534, 23] width 35 height 6
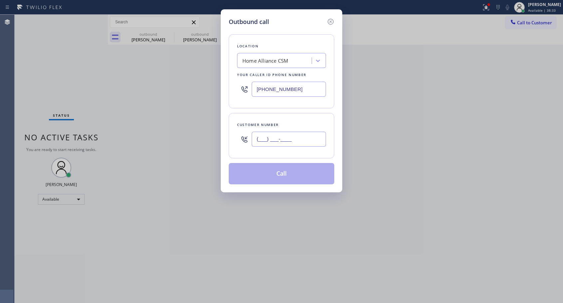
click at [295, 145] on input "(___) ___-____" at bounding box center [289, 139] width 74 height 15
paste input "202) 258-1307"
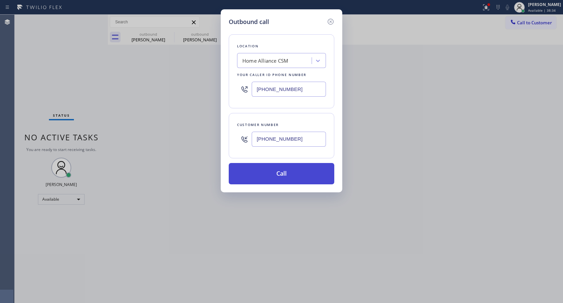
type input "[PHONE_NUMBER]"
click at [289, 173] on button "Call" at bounding box center [282, 173] width 106 height 21
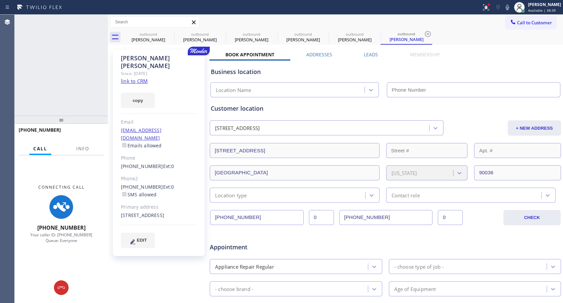
type input "[PHONE_NUMBER]"
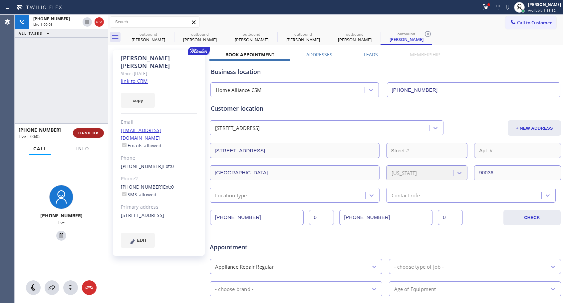
click at [97, 131] on span "HANG UP" at bounding box center [88, 133] width 20 height 5
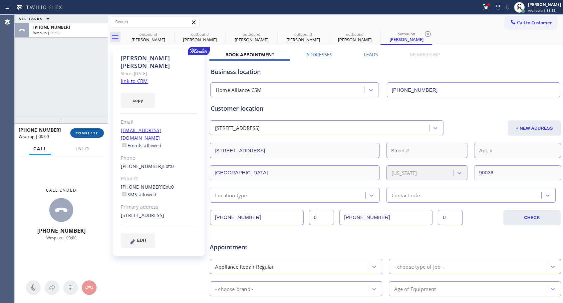
click at [97, 131] on span "COMPLETE" at bounding box center [87, 133] width 23 height 5
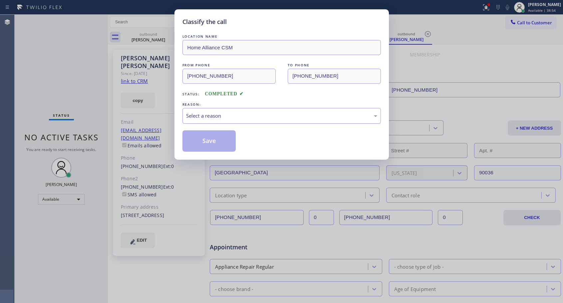
click at [250, 113] on div "Select a reason" at bounding box center [281, 116] width 191 height 8
click at [207, 141] on button "Save" at bounding box center [209, 140] width 54 height 21
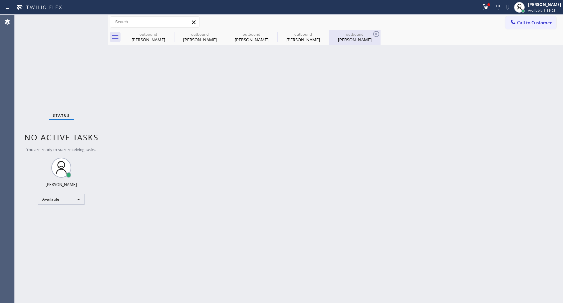
click at [349, 37] on div "[PERSON_NAME]" at bounding box center [355, 40] width 50 height 6
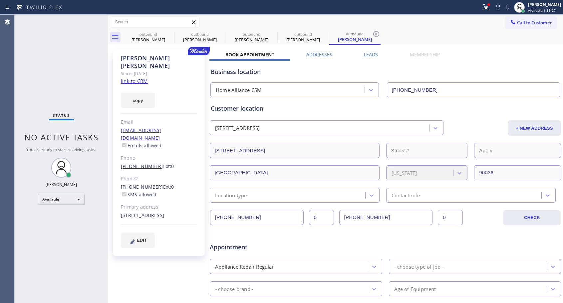
click at [131, 163] on link "[PHONE_NUMBER]" at bounding box center [142, 166] width 42 height 6
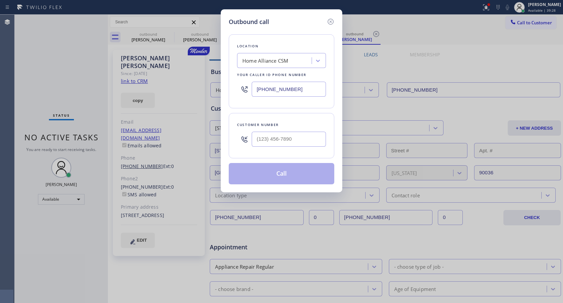
type input "[PHONE_NUMBER]"
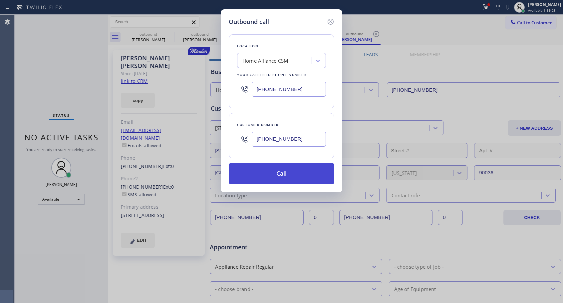
click at [278, 168] on button "Call" at bounding box center [282, 173] width 106 height 21
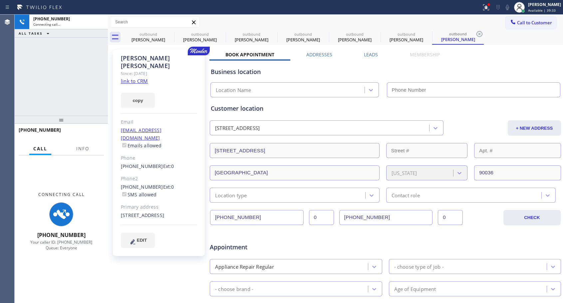
type input "[PHONE_NUMBER]"
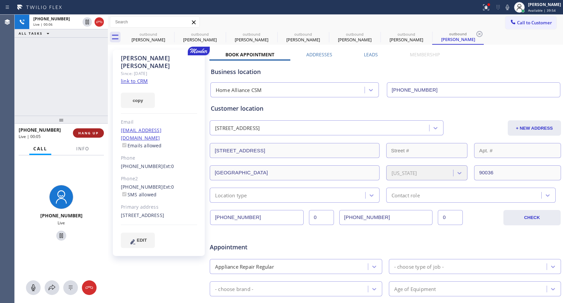
click at [84, 133] on span "HANG UP" at bounding box center [88, 133] width 20 height 5
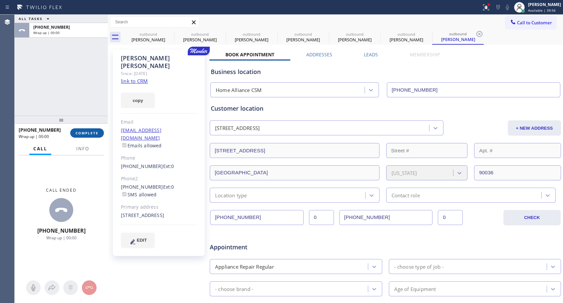
click at [84, 133] on span "COMPLETE" at bounding box center [87, 133] width 23 height 5
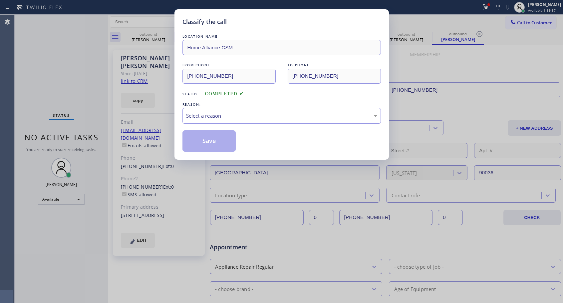
click at [240, 113] on div "Select a reason" at bounding box center [281, 116] width 191 height 8
click at [215, 140] on button "Save" at bounding box center [209, 140] width 54 height 21
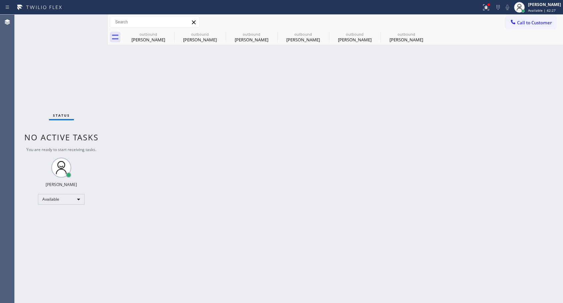
click at [410, 45] on div "Back to Dashboard Change Sender ID Customers Technicians Select a contact Outbo…" at bounding box center [335, 159] width 455 height 288
click at [401, 41] on div "[PERSON_NAME]" at bounding box center [406, 40] width 50 height 6
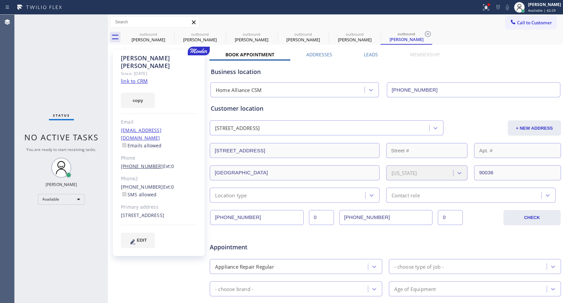
click at [145, 163] on link "[PHONE_NUMBER]" at bounding box center [142, 166] width 42 height 6
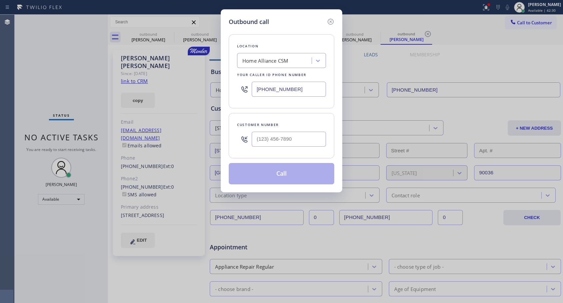
type input "[PHONE_NUMBER]"
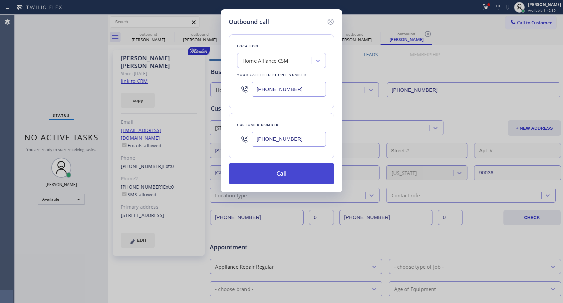
click at [291, 176] on button "Call" at bounding box center [282, 173] width 106 height 21
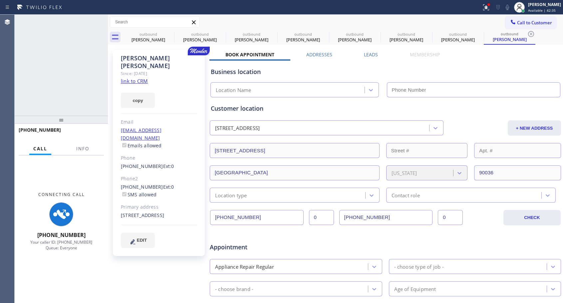
type input "[PHONE_NUMBER]"
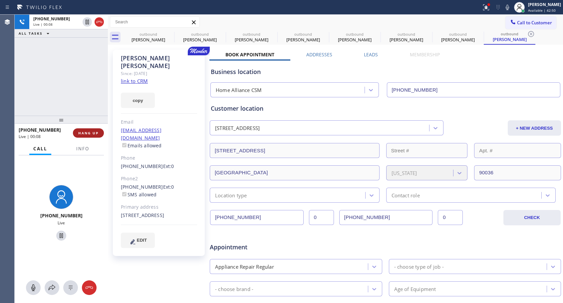
click at [83, 132] on span "HANG UP" at bounding box center [88, 133] width 20 height 5
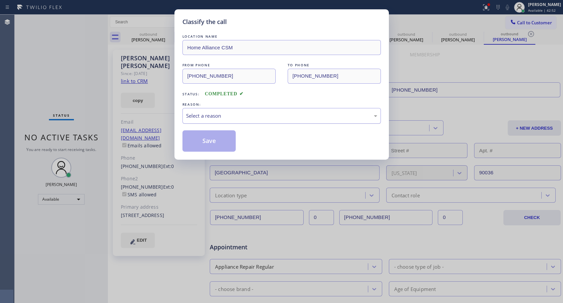
click at [273, 116] on div "Select a reason" at bounding box center [281, 116] width 191 height 8
click at [209, 141] on button "Save" at bounding box center [209, 140] width 54 height 21
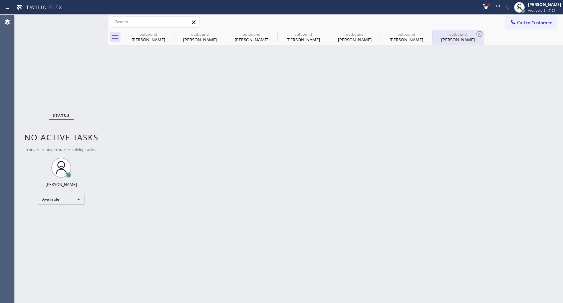
click at [451, 38] on div "[PERSON_NAME]" at bounding box center [458, 40] width 50 height 6
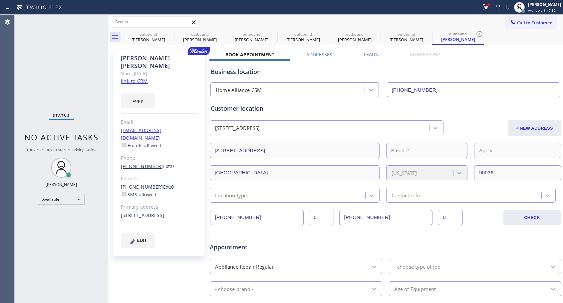
click at [132, 163] on link "[PHONE_NUMBER]" at bounding box center [142, 166] width 42 height 6
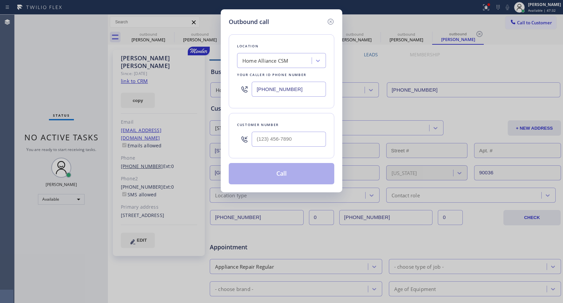
type input "[PHONE_NUMBER]"
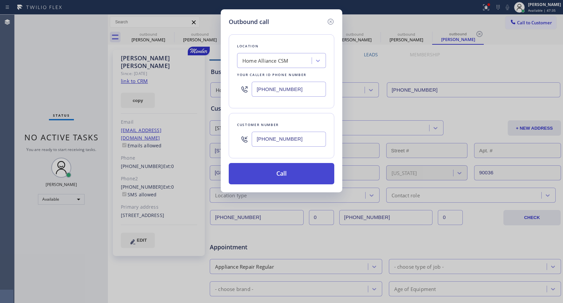
click at [274, 170] on button "Call" at bounding box center [282, 173] width 106 height 21
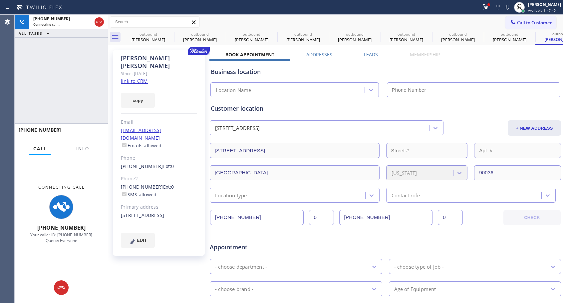
type input "[PHONE_NUMBER]"
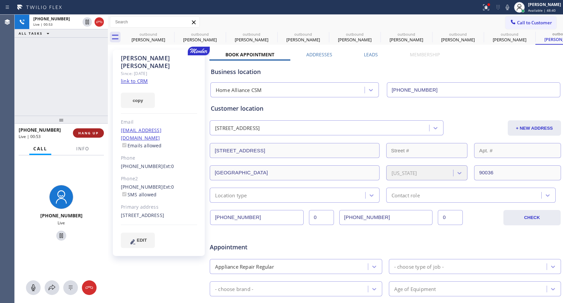
click at [93, 133] on span "HANG UP" at bounding box center [88, 133] width 20 height 5
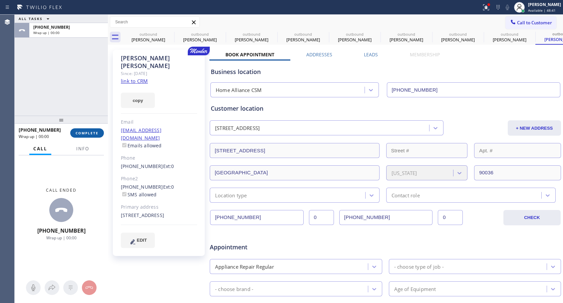
click at [93, 133] on span "COMPLETE" at bounding box center [87, 133] width 23 height 5
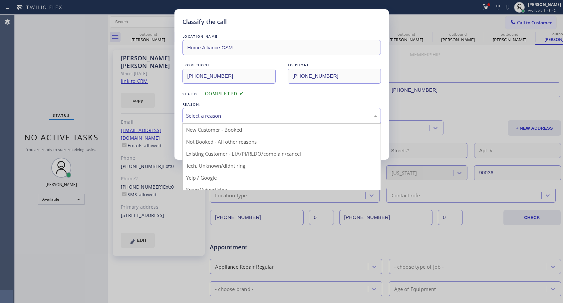
click at [231, 114] on div "Select a reason" at bounding box center [281, 116] width 191 height 8
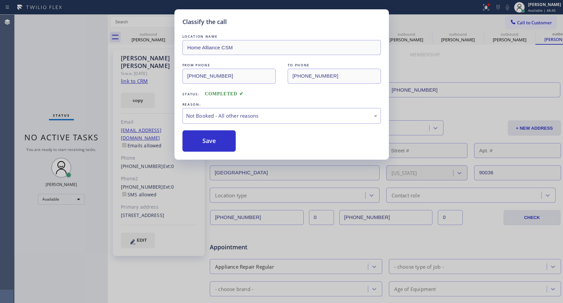
click at [202, 144] on button "Save" at bounding box center [209, 140] width 54 height 21
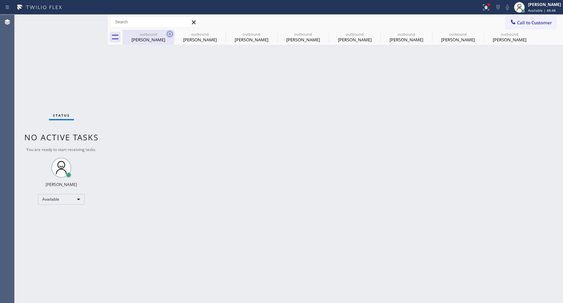
click at [169, 33] on icon at bounding box center [170, 34] width 8 height 8
click at [0, 0] on icon at bounding box center [0, 0] width 0 height 0
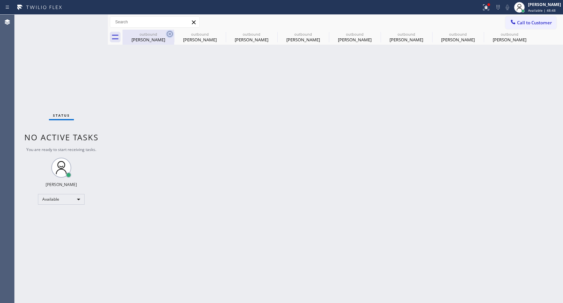
click at [0, 0] on icon at bounding box center [0, 0] width 0 height 0
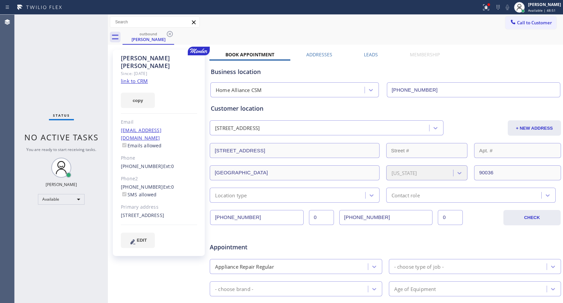
click at [169, 33] on icon at bounding box center [170, 34] width 8 height 8
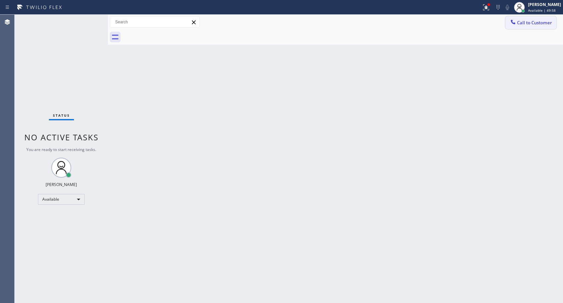
click at [525, 22] on span "Call to Customer" at bounding box center [534, 23] width 35 height 6
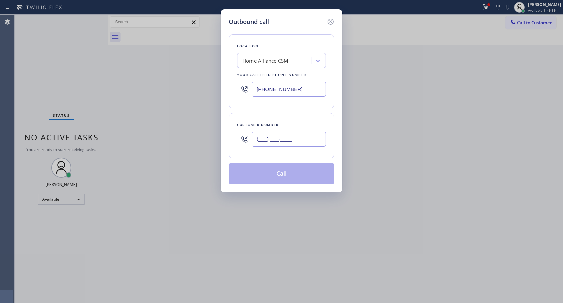
click at [286, 136] on input "(___) ___-____" at bounding box center [289, 139] width 74 height 15
paste input "714) 535-7245"
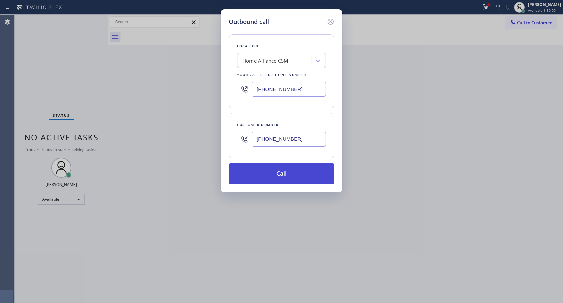
type input "[PHONE_NUMBER]"
click at [282, 176] on button "Call" at bounding box center [282, 173] width 106 height 21
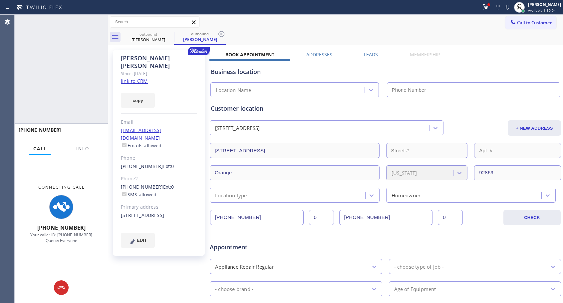
type input "[PHONE_NUMBER]"
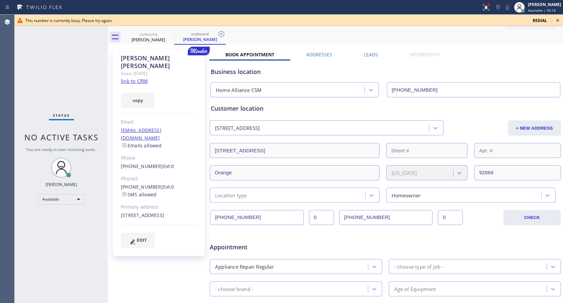
drag, startPoint x: 557, startPoint y: 20, endPoint x: 545, endPoint y: 24, distance: 12.0
click at [557, 21] on icon at bounding box center [558, 20] width 8 height 8
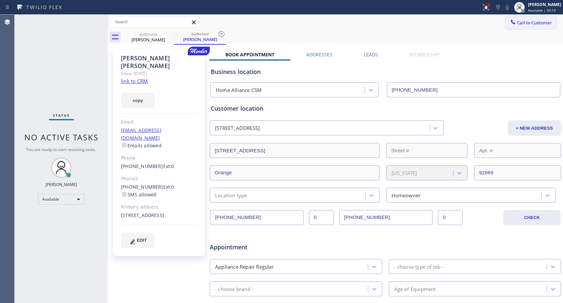
click at [517, 24] on span "Call to Customer" at bounding box center [534, 23] width 35 height 6
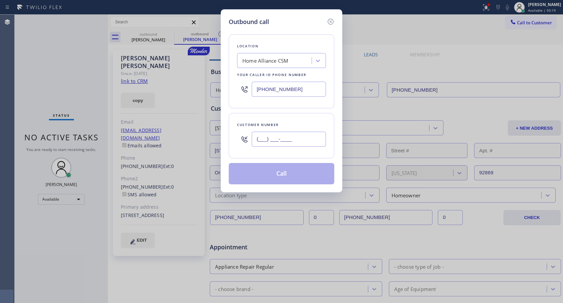
click at [268, 139] on input "(___) ___-____" at bounding box center [289, 139] width 74 height 15
paste input "714) 749-1324"
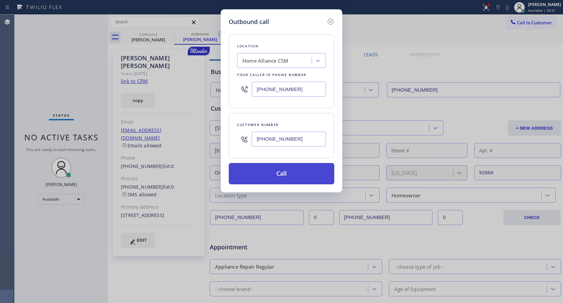
type input "[PHONE_NUMBER]"
click at [277, 173] on button "Call" at bounding box center [282, 173] width 106 height 21
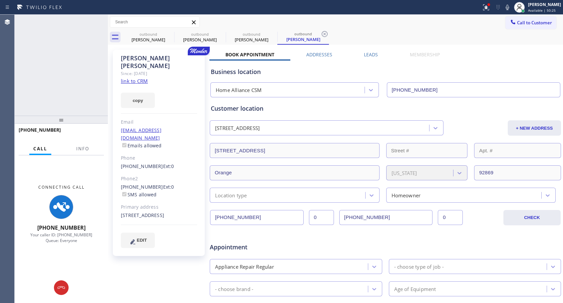
type input "[PHONE_NUMBER]"
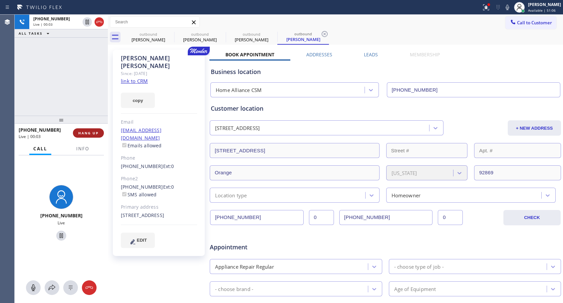
click at [93, 131] on span "HANG UP" at bounding box center [88, 133] width 20 height 5
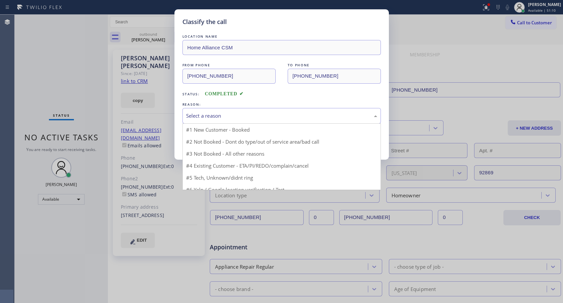
click at [228, 114] on div "Select a reason" at bounding box center [281, 116] width 191 height 8
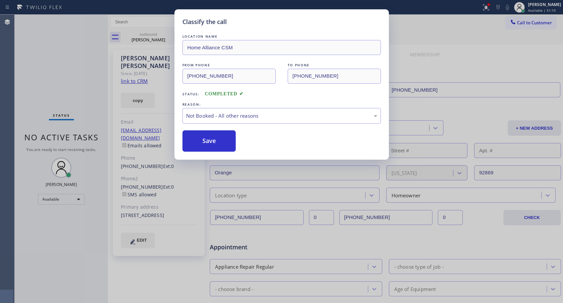
click at [210, 140] on button "Save" at bounding box center [209, 140] width 54 height 21
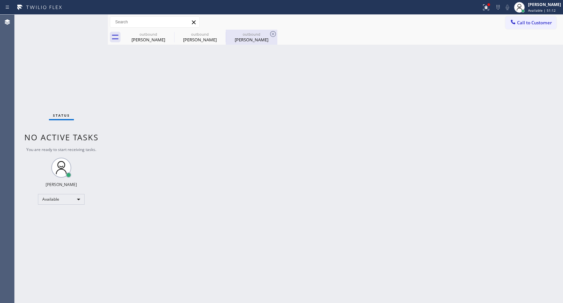
click at [246, 38] on div "[PERSON_NAME]" at bounding box center [251, 40] width 50 height 6
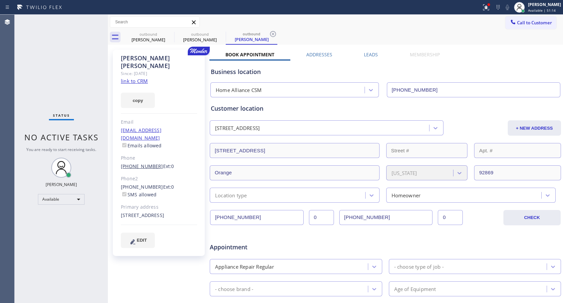
click at [139, 163] on link "[PHONE_NUMBER]" at bounding box center [142, 166] width 42 height 6
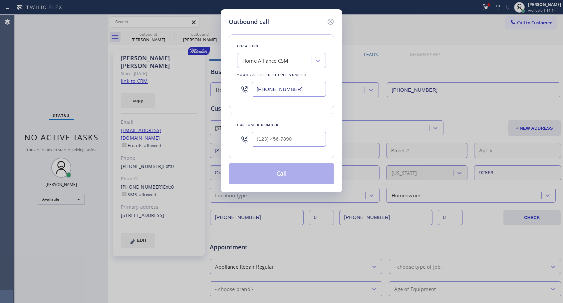
type input "[PHONE_NUMBER]"
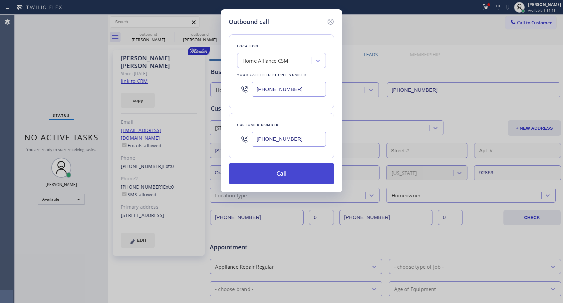
click at [274, 177] on button "Call" at bounding box center [282, 173] width 106 height 21
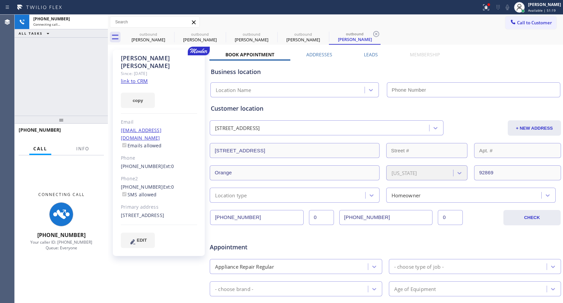
type input "[PHONE_NUMBER]"
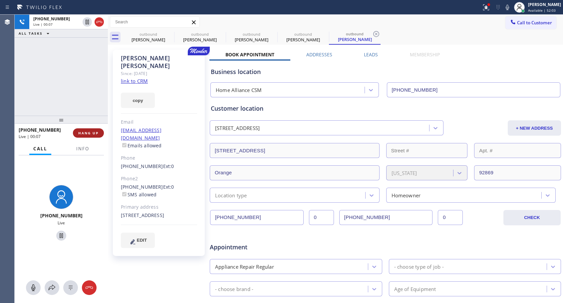
click at [83, 133] on span "HANG UP" at bounding box center [88, 133] width 20 height 5
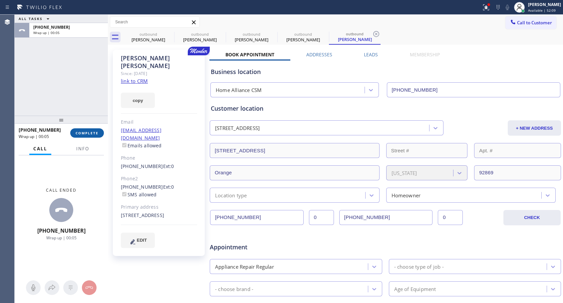
click at [97, 130] on button "COMPLETE" at bounding box center [87, 132] width 34 height 9
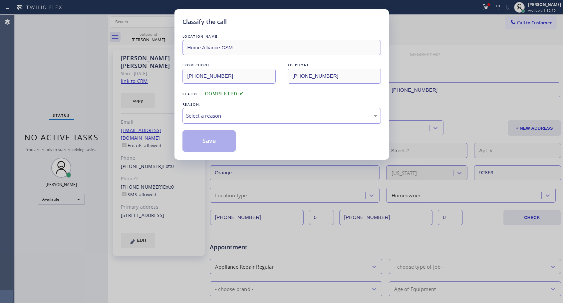
click at [278, 112] on div "Select a reason" at bounding box center [281, 116] width 191 height 8
click at [223, 140] on button "Save" at bounding box center [209, 140] width 54 height 21
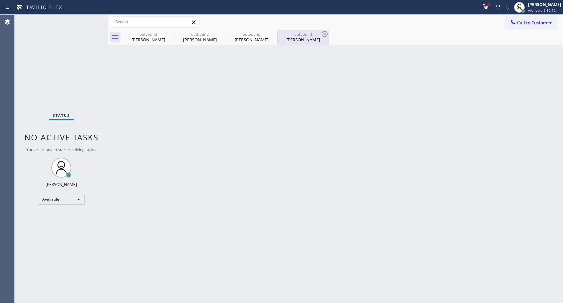
click at [297, 38] on div "[PERSON_NAME]" at bounding box center [303, 40] width 50 height 6
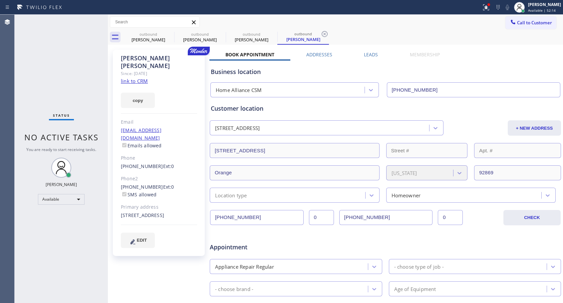
click at [138, 163] on div "[PHONE_NUMBER] Ext: 0" at bounding box center [159, 167] width 76 height 8
click at [140, 163] on link "[PHONE_NUMBER]" at bounding box center [142, 166] width 42 height 6
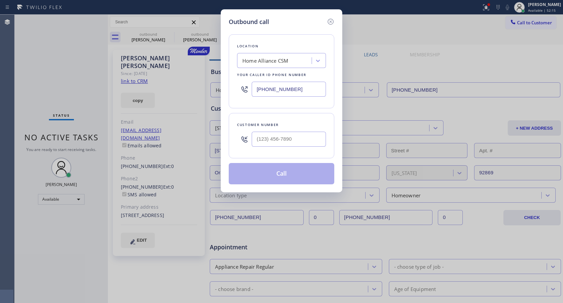
type input "[PHONE_NUMBER]"
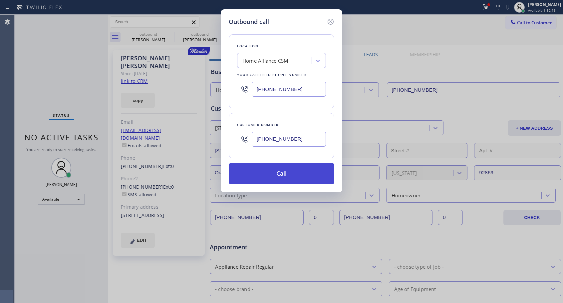
click at [275, 172] on button "Call" at bounding box center [282, 173] width 106 height 21
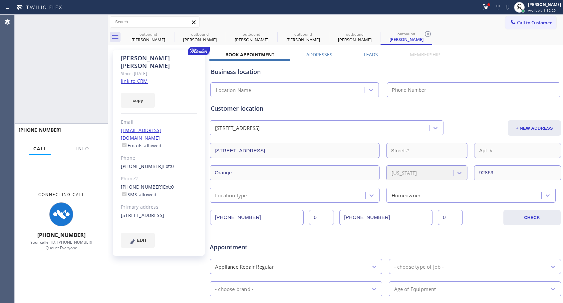
type input "[PHONE_NUMBER]"
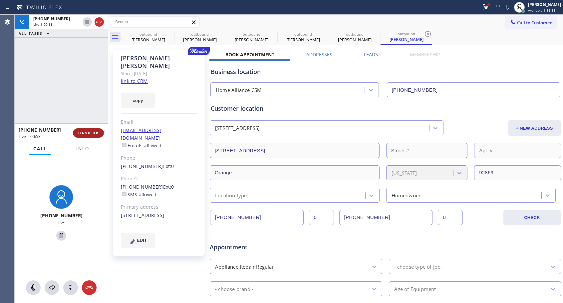
click at [87, 133] on span "HANG UP" at bounding box center [88, 133] width 20 height 5
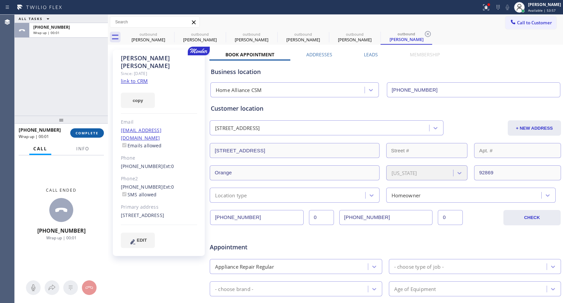
click at [87, 133] on span "COMPLETE" at bounding box center [87, 133] width 23 height 5
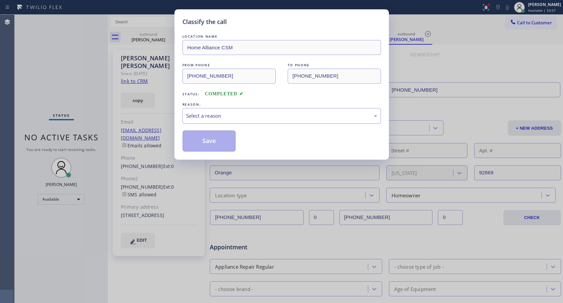
click at [257, 117] on div "Select a reason" at bounding box center [281, 116] width 191 height 8
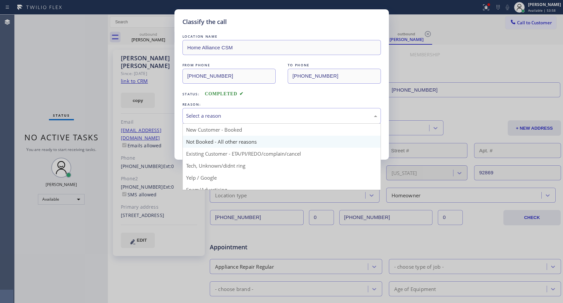
click at [219, 139] on button "Save" at bounding box center [209, 140] width 54 height 21
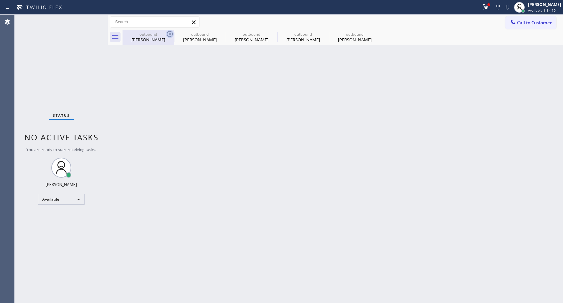
click at [167, 34] on icon at bounding box center [170, 34] width 8 height 8
click at [0, 0] on icon at bounding box center [0, 0] width 0 height 0
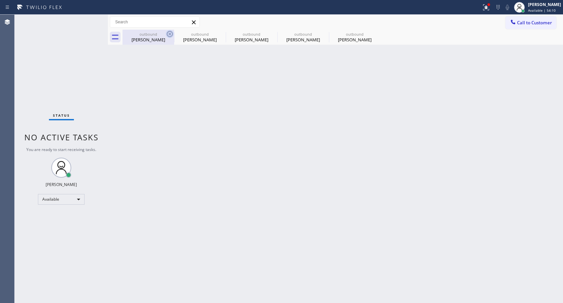
drag, startPoint x: 167, startPoint y: 34, endPoint x: 301, endPoint y: 5, distance: 137.4
click at [167, 34] on div "outbound [PERSON_NAME] outbound [PERSON_NAME] outbound [PERSON_NAME] outbound […" at bounding box center [343, 37] width 441 height 15
click at [168, 35] on div "outbound [PERSON_NAME] outbound [PERSON_NAME] outbound [PERSON_NAME] outbound […" at bounding box center [343, 37] width 441 height 15
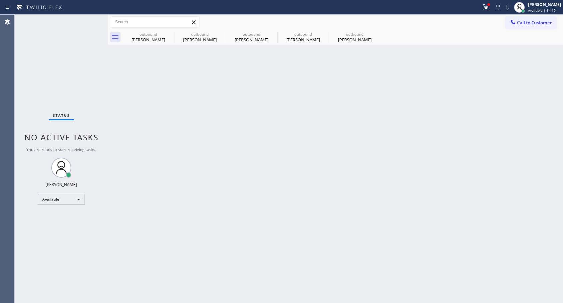
click at [168, 35] on div "outbound [PERSON_NAME] outbound [PERSON_NAME] outbound [PERSON_NAME] outbound […" at bounding box center [343, 37] width 441 height 15
click at [169, 35] on div "outbound [PERSON_NAME] outbound [PERSON_NAME] outbound [PERSON_NAME] outbound […" at bounding box center [343, 37] width 441 height 15
click at [169, 34] on div "outbound [PERSON_NAME] outbound [PERSON_NAME] outbound [PERSON_NAME] outbound […" at bounding box center [343, 37] width 441 height 15
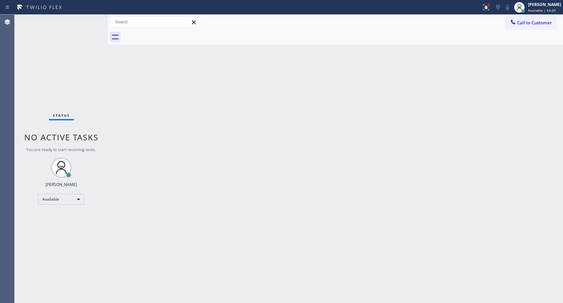
drag, startPoint x: 518, startPoint y: 21, endPoint x: 383, endPoint y: 95, distance: 153.8
click at [518, 21] on span "Call to Customer" at bounding box center [534, 23] width 35 height 6
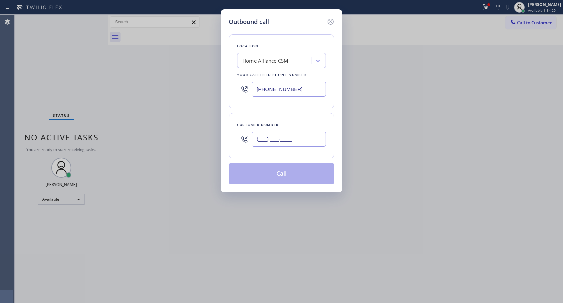
click at [302, 142] on input "(___) ___-____" at bounding box center [289, 139] width 74 height 15
paste input "818) 653-6592"
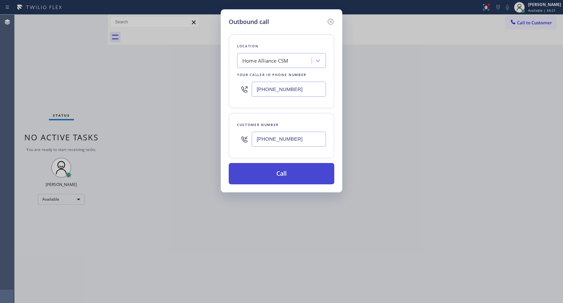
type input "[PHONE_NUMBER]"
click at [285, 172] on button "Call" at bounding box center [282, 173] width 106 height 21
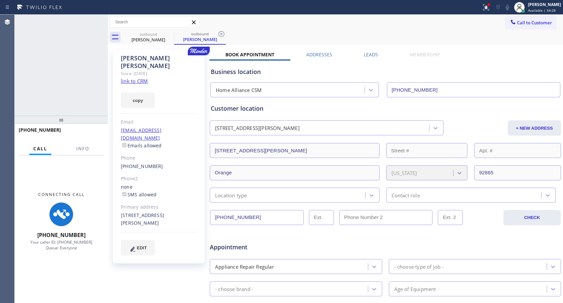
type input "[PHONE_NUMBER]"
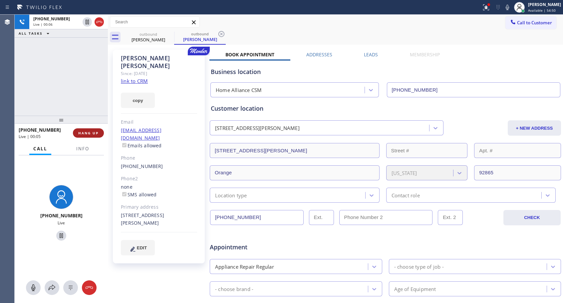
click at [99, 134] on button "HANG UP" at bounding box center [88, 132] width 31 height 9
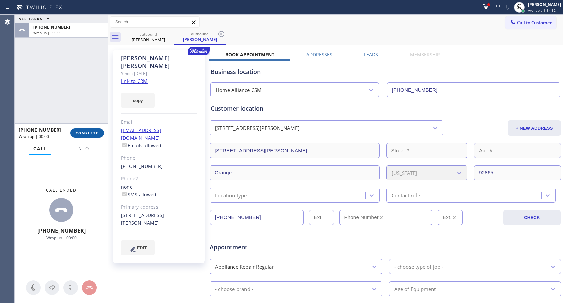
click at [99, 134] on button "COMPLETE" at bounding box center [87, 132] width 34 height 9
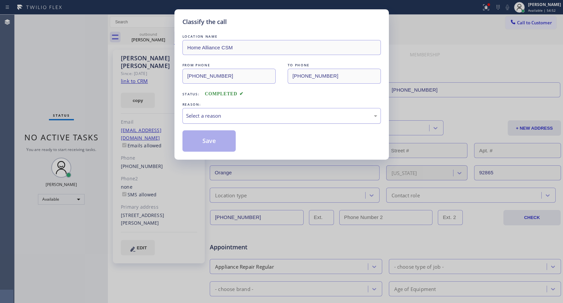
click at [251, 113] on div "Select a reason" at bounding box center [281, 116] width 191 height 8
click at [212, 140] on button "Save" at bounding box center [209, 140] width 54 height 21
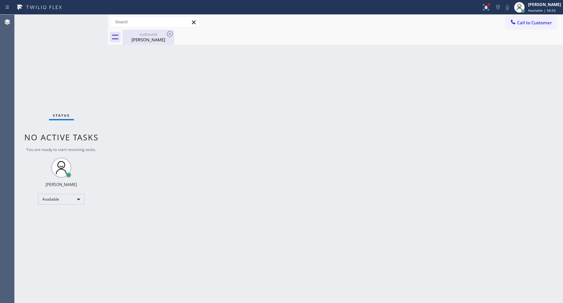
click at [144, 38] on div "[PERSON_NAME]" at bounding box center [148, 40] width 50 height 6
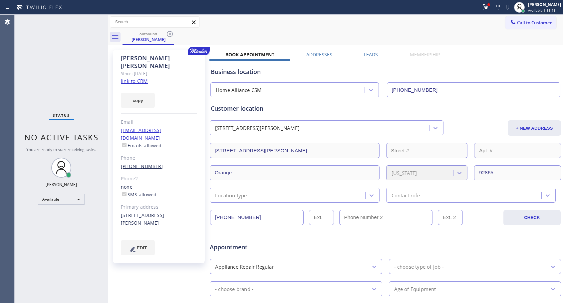
click at [137, 163] on link "[PHONE_NUMBER]" at bounding box center [142, 166] width 42 height 6
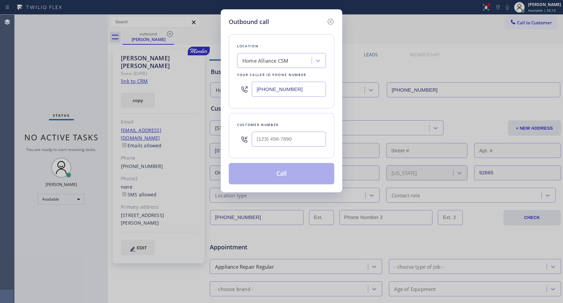
type input "[PHONE_NUMBER]"
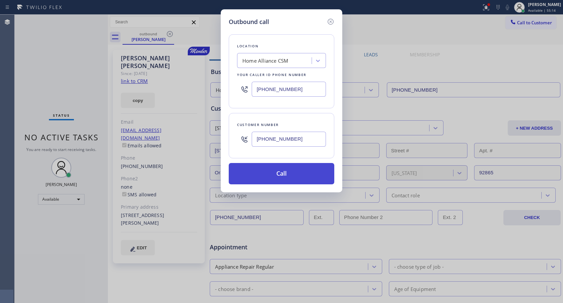
click at [284, 177] on button "Call" at bounding box center [282, 173] width 106 height 21
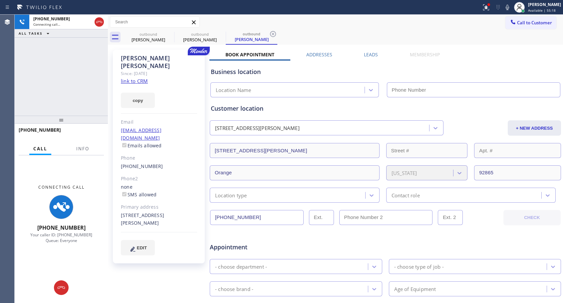
type input "[PHONE_NUMBER]"
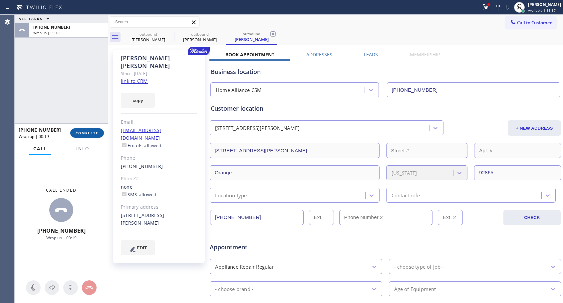
click at [87, 131] on span "COMPLETE" at bounding box center [87, 133] width 23 height 5
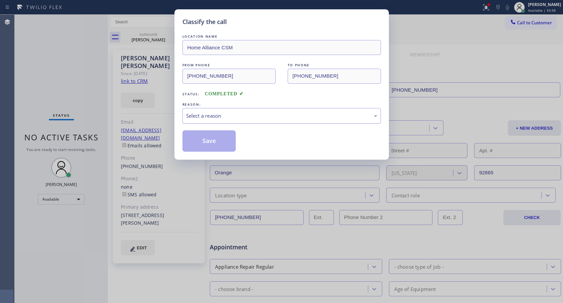
click at [239, 115] on div "Select a reason" at bounding box center [281, 116] width 191 height 8
click at [210, 141] on button "Save" at bounding box center [209, 140] width 54 height 21
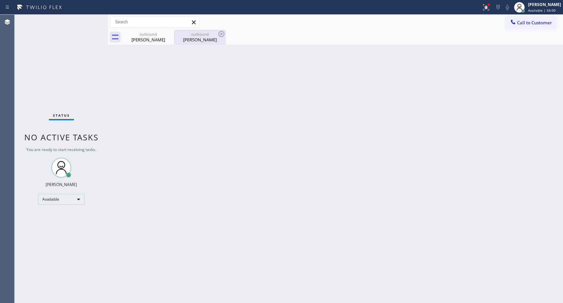
click at [199, 37] on div "[PERSON_NAME]" at bounding box center [200, 40] width 50 height 6
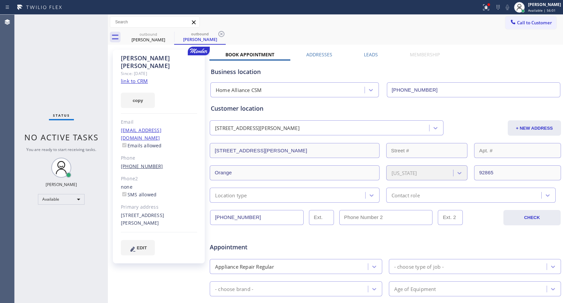
click at [147, 163] on link "[PHONE_NUMBER]" at bounding box center [142, 166] width 42 height 6
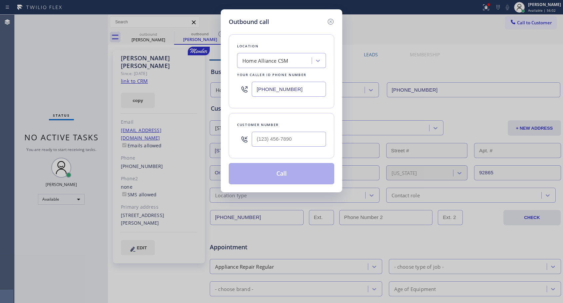
type input "[PHONE_NUMBER]"
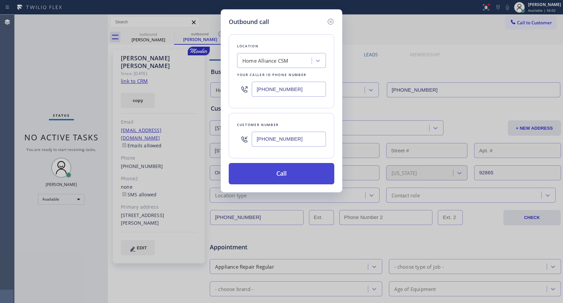
click at [280, 171] on button "Call" at bounding box center [282, 173] width 106 height 21
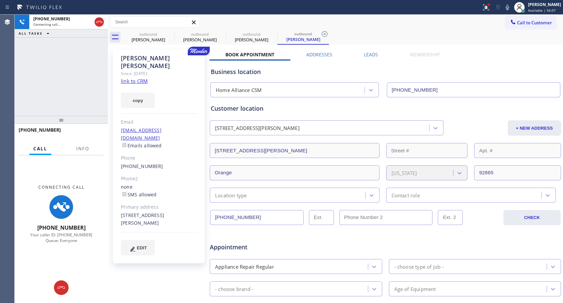
type input "[PHONE_NUMBER]"
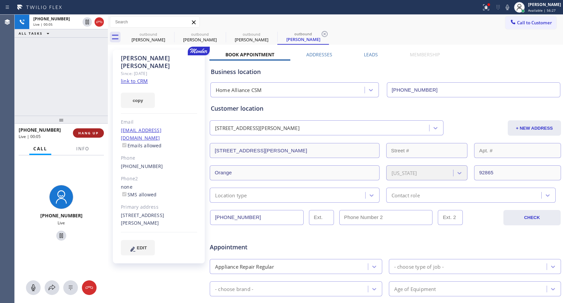
click at [89, 131] on span "HANG UP" at bounding box center [88, 133] width 20 height 5
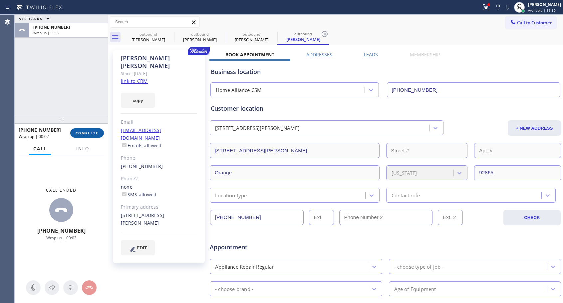
click at [91, 130] on button "COMPLETE" at bounding box center [87, 132] width 34 height 9
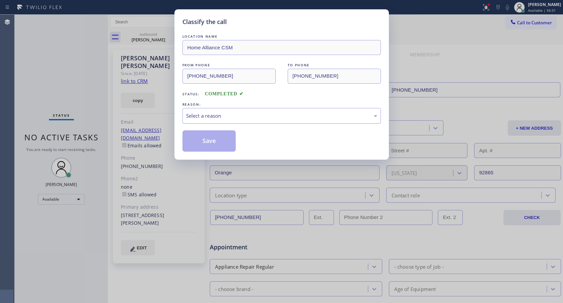
click at [256, 116] on div "Select a reason" at bounding box center [281, 116] width 191 height 8
click at [217, 144] on button "Save" at bounding box center [209, 140] width 54 height 21
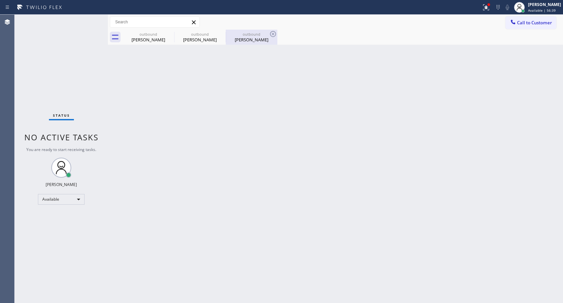
click at [244, 35] on div "outbound" at bounding box center [251, 34] width 50 height 5
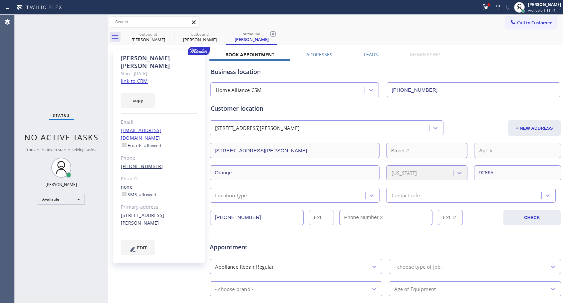
click at [150, 163] on link "[PHONE_NUMBER]" at bounding box center [142, 166] width 42 height 6
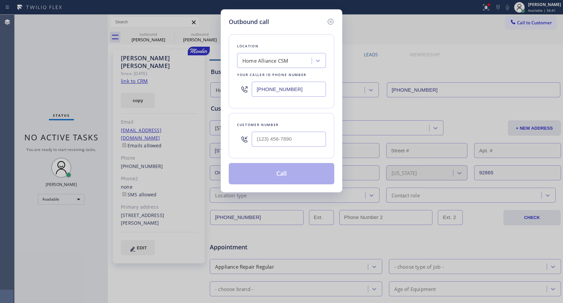
type input "[PHONE_NUMBER]"
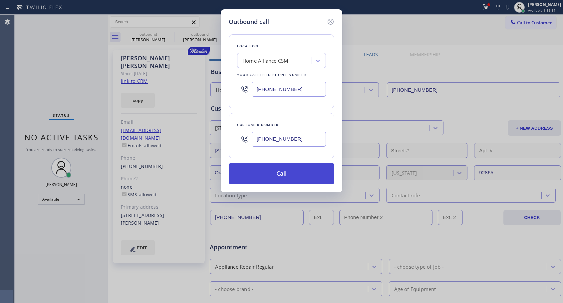
click at [266, 172] on button "Call" at bounding box center [282, 173] width 106 height 21
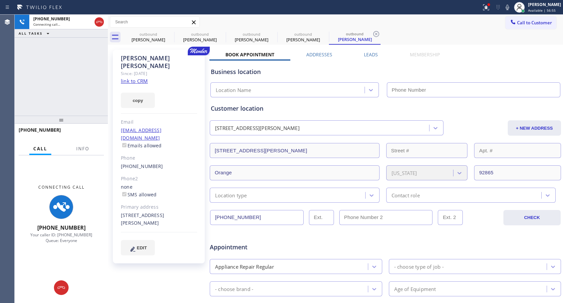
type input "[PHONE_NUMBER]"
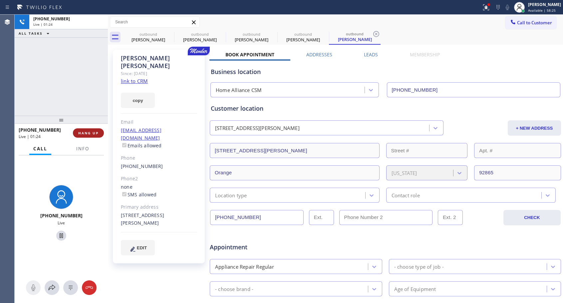
click at [85, 131] on span "HANG UP" at bounding box center [88, 133] width 20 height 5
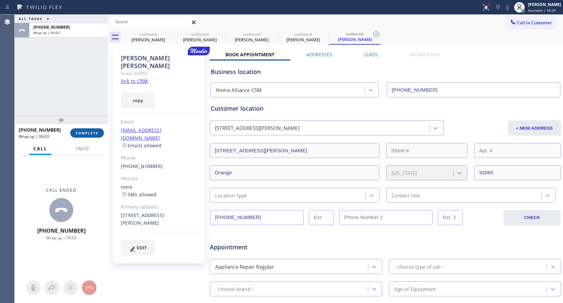
click at [81, 133] on span "COMPLETE" at bounding box center [87, 133] width 23 height 5
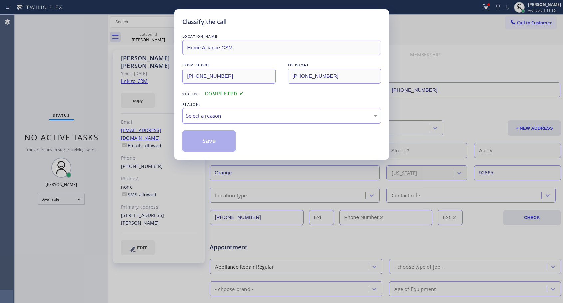
click at [206, 113] on div "Select a reason" at bounding box center [281, 116] width 191 height 8
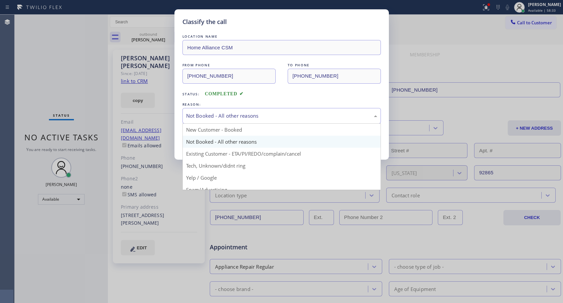
click at [233, 119] on div "Not Booked - All other reasons" at bounding box center [281, 116] width 191 height 8
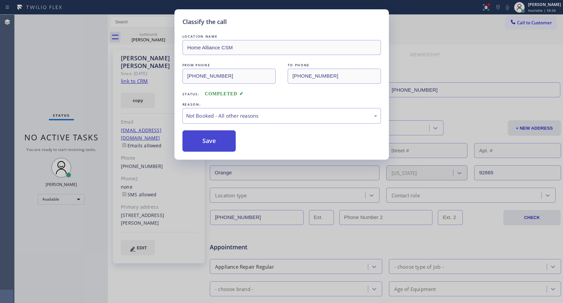
click at [199, 141] on button "Save" at bounding box center [209, 140] width 54 height 21
